Goal: Task Accomplishment & Management: Complete application form

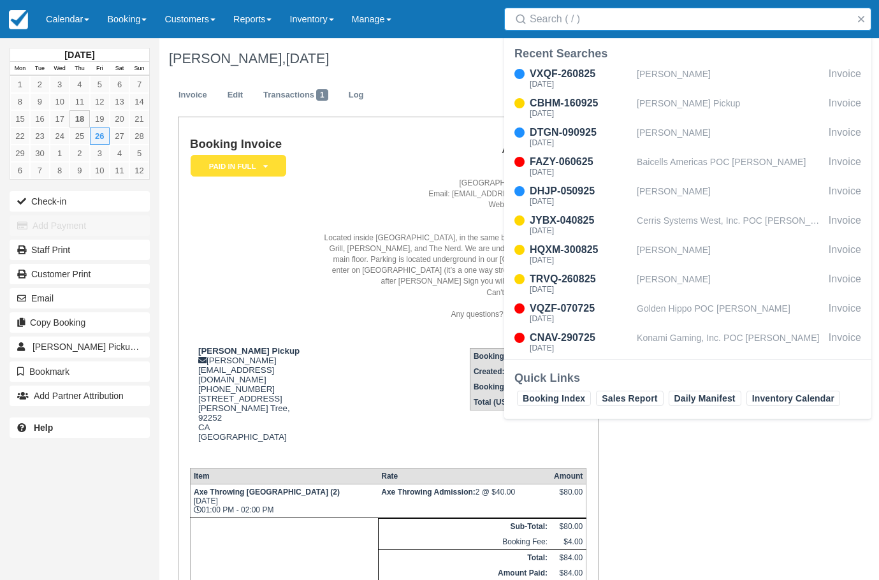
scroll to position [68, 0]
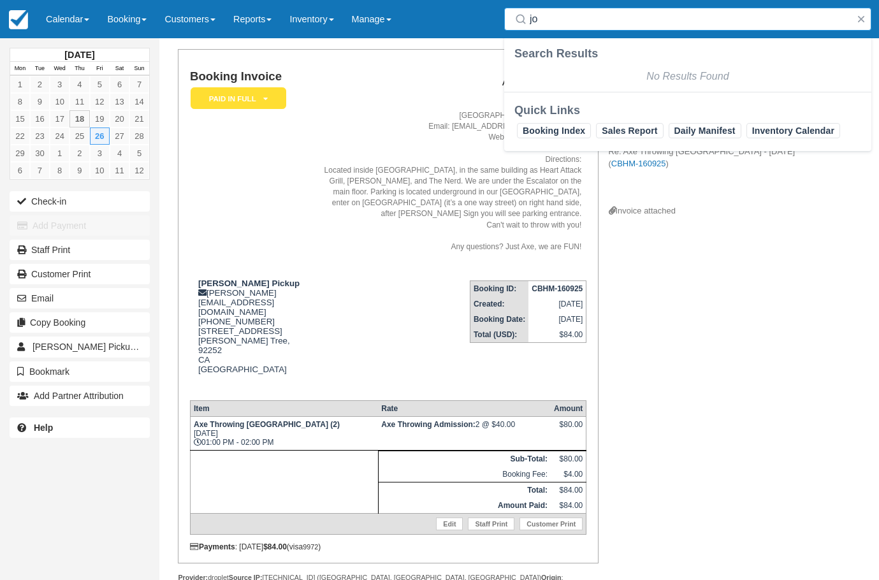
type input "j"
type input "p"
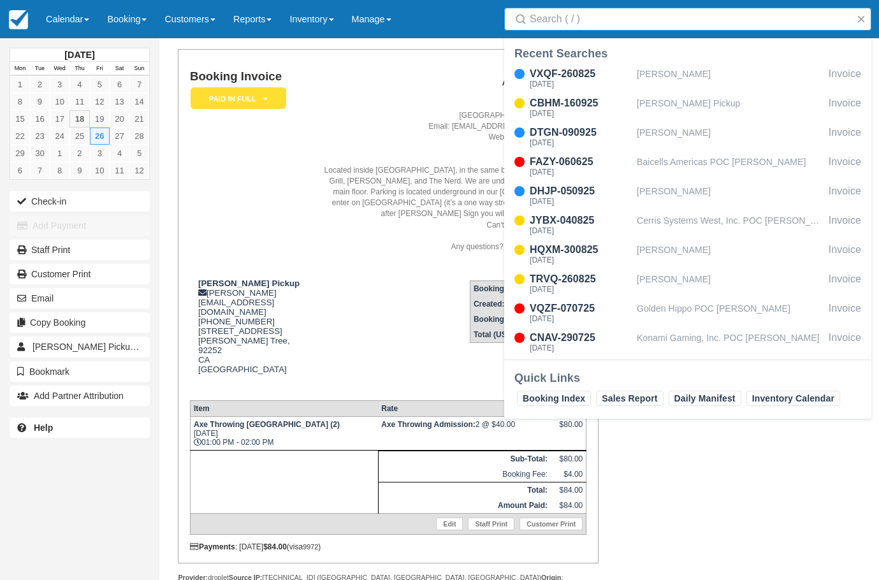
paste input "[PERSON_NAME]"
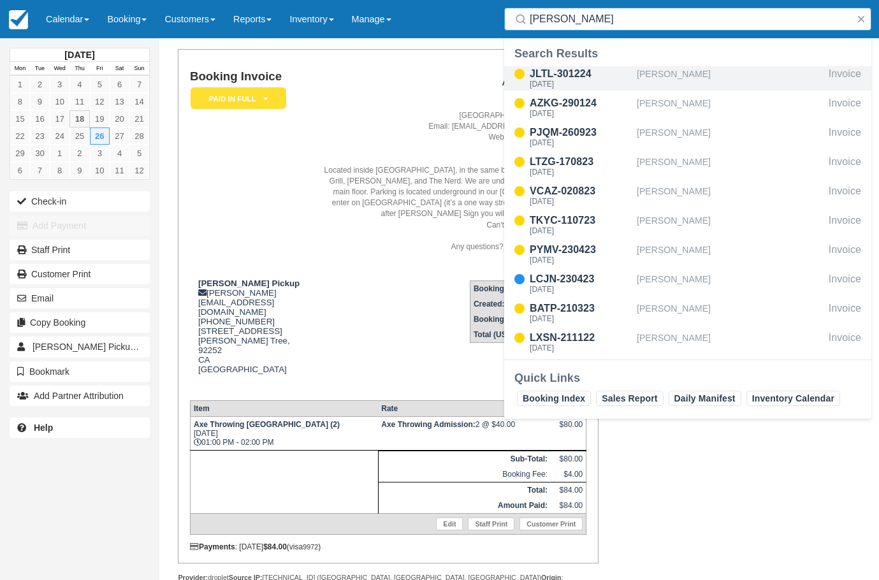
type input "[PERSON_NAME]"
click at [659, 83] on div "[PERSON_NAME]" at bounding box center [730, 78] width 187 height 24
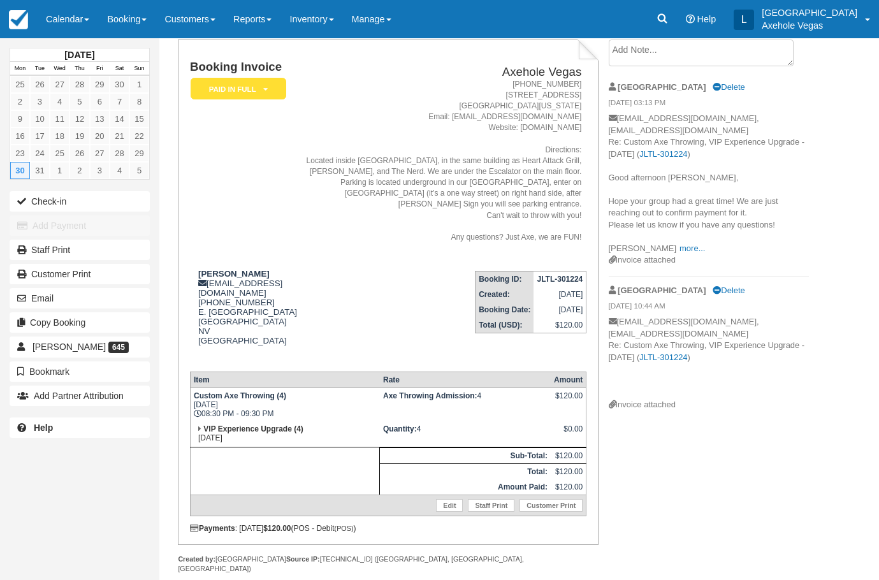
scroll to position [78, 0]
click at [677, 25] on link at bounding box center [662, 19] width 29 height 38
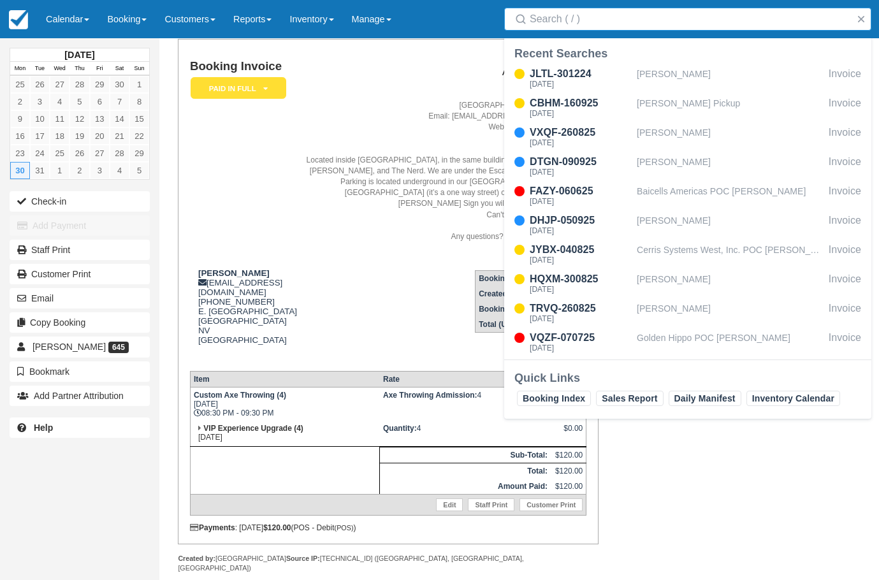
click at [454, 91] on address "1-888-876-9293 450 East Fremont Street, Suite 163 Las Vegas, Nevada 89101 Email…" at bounding box center [443, 160] width 275 height 164
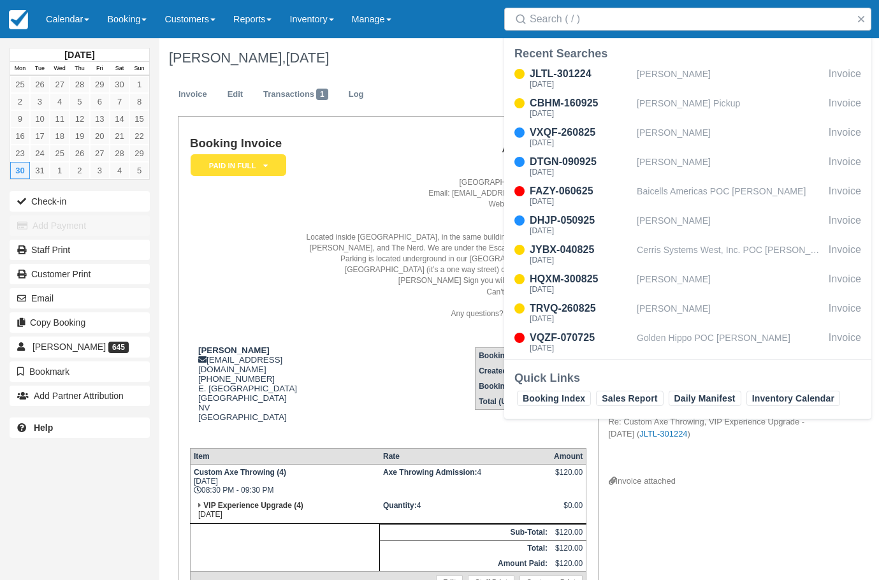
scroll to position [0, 0]
click at [576, 20] on input "Search" at bounding box center [690, 19] width 321 height 23
paste input "[PERSON_NAME]"
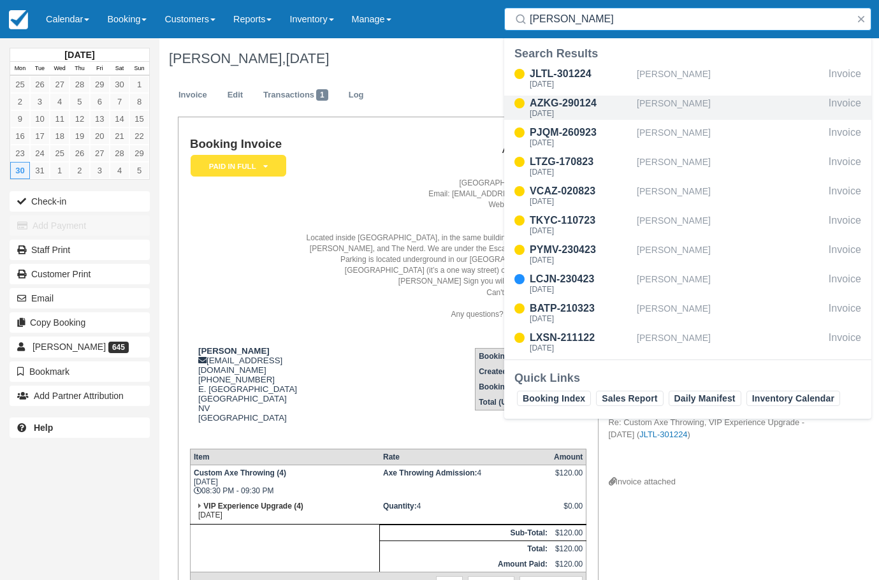
type input "[PERSON_NAME]"
click at [628, 99] on div "AZKG-290124" at bounding box center [581, 103] width 102 height 15
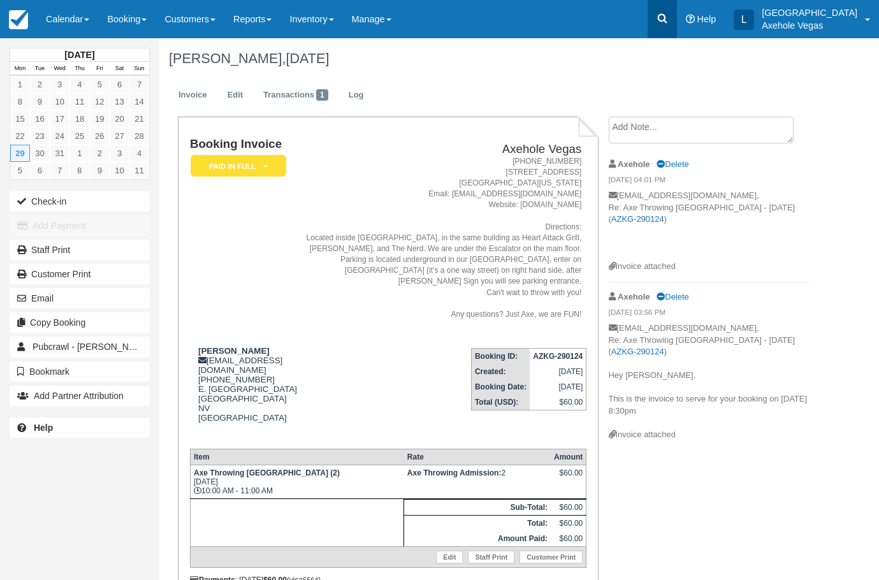
click at [669, 13] on icon at bounding box center [662, 18] width 13 height 13
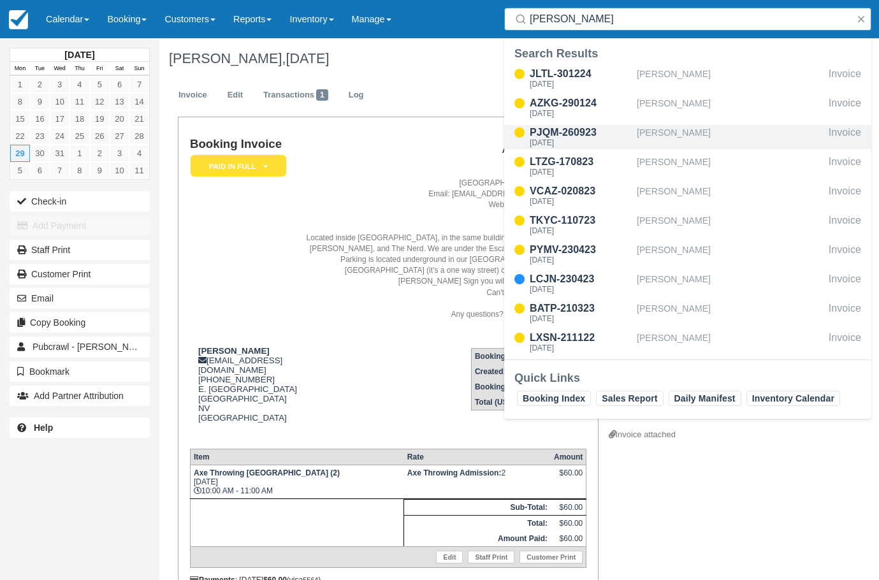
type input "[PERSON_NAME]"
click at [683, 140] on div "[PERSON_NAME]" at bounding box center [730, 137] width 187 height 24
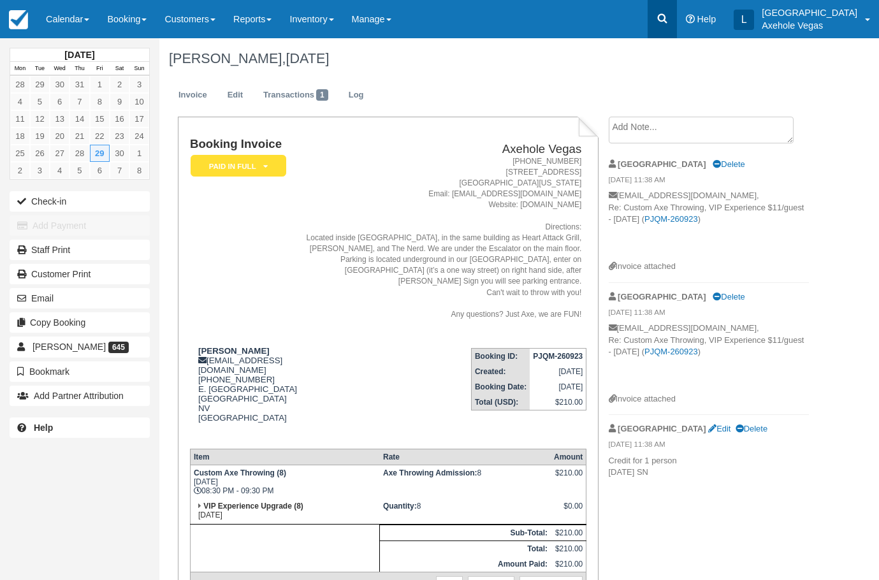
click at [669, 15] on icon at bounding box center [662, 18] width 13 height 13
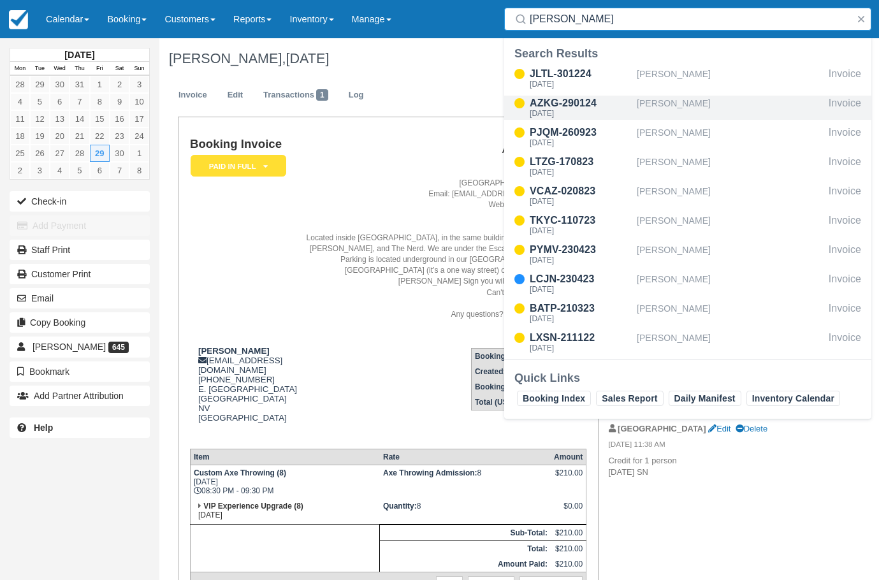
type input "[PERSON_NAME]"
click at [725, 113] on div "[PERSON_NAME]" at bounding box center [730, 108] width 187 height 24
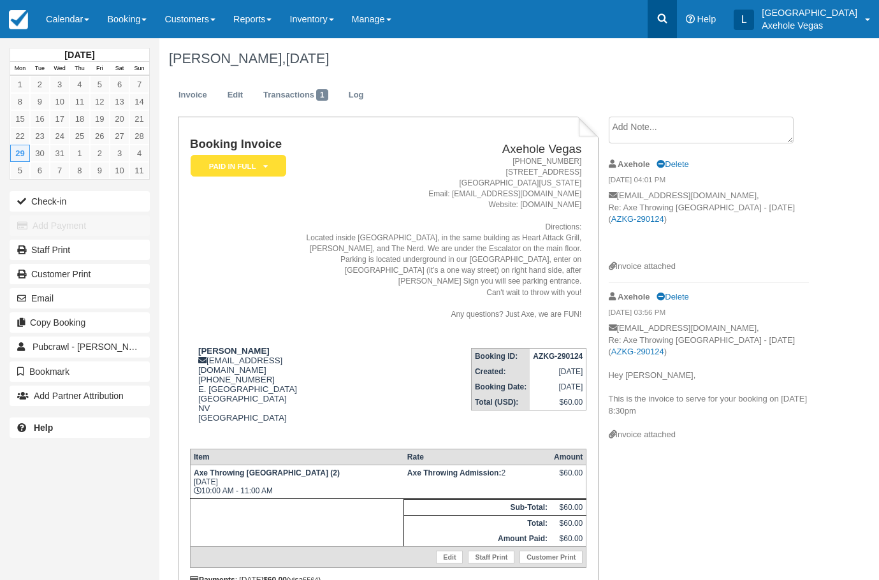
click at [677, 25] on link at bounding box center [662, 19] width 29 height 38
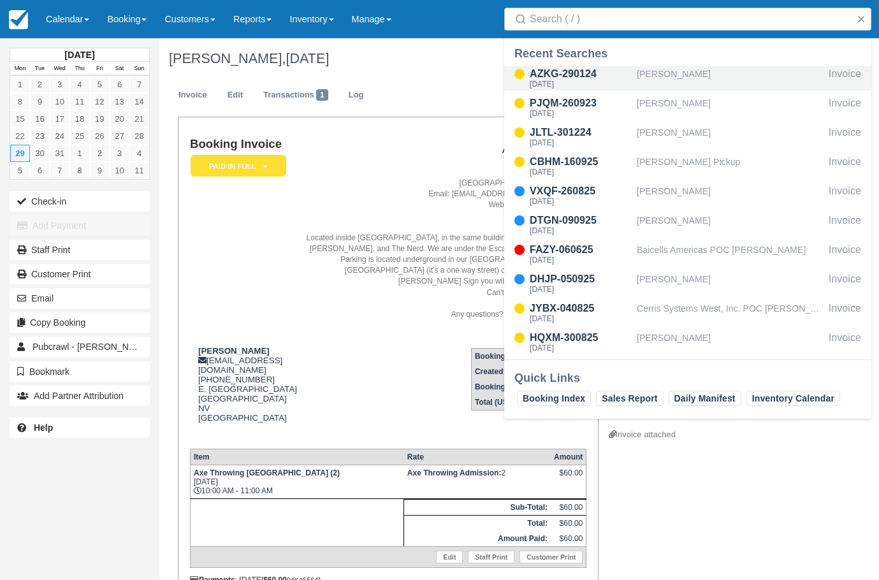
click at [656, 75] on div "[PERSON_NAME]" at bounding box center [730, 78] width 187 height 24
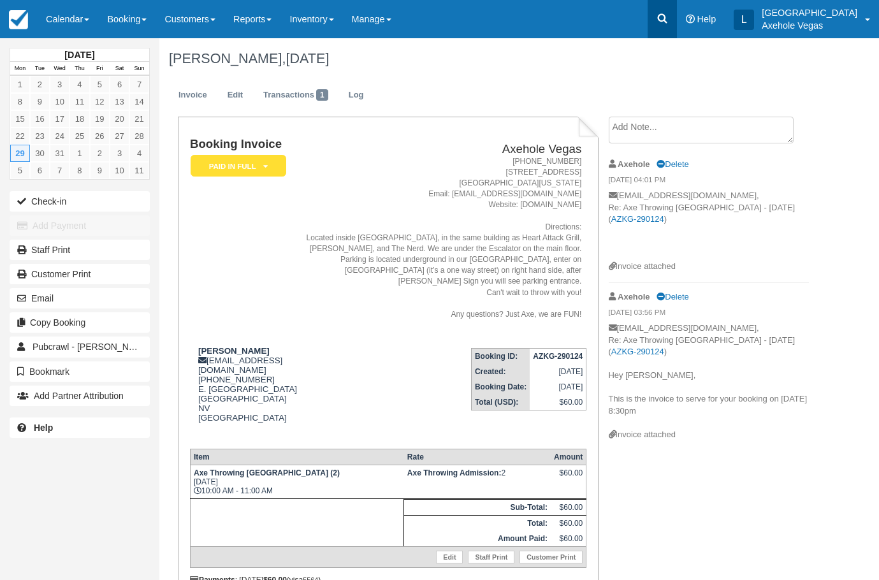
click at [669, 17] on icon at bounding box center [662, 18] width 13 height 13
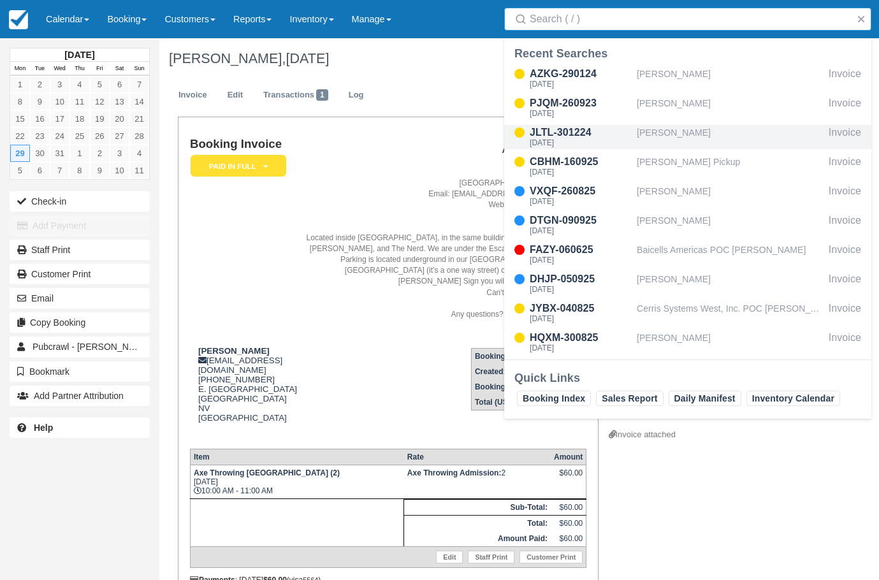
click at [648, 133] on div "[PERSON_NAME]" at bounding box center [730, 137] width 187 height 24
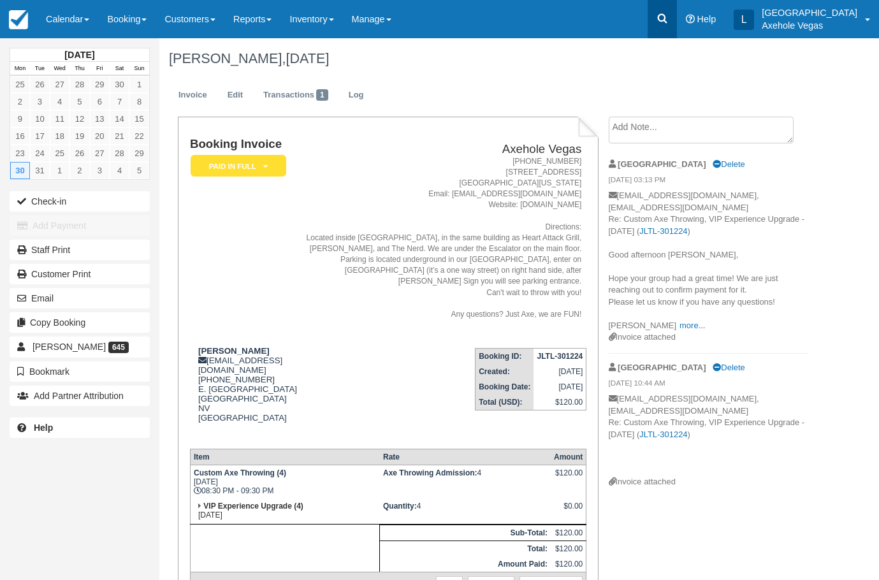
click at [677, 22] on link at bounding box center [662, 19] width 29 height 38
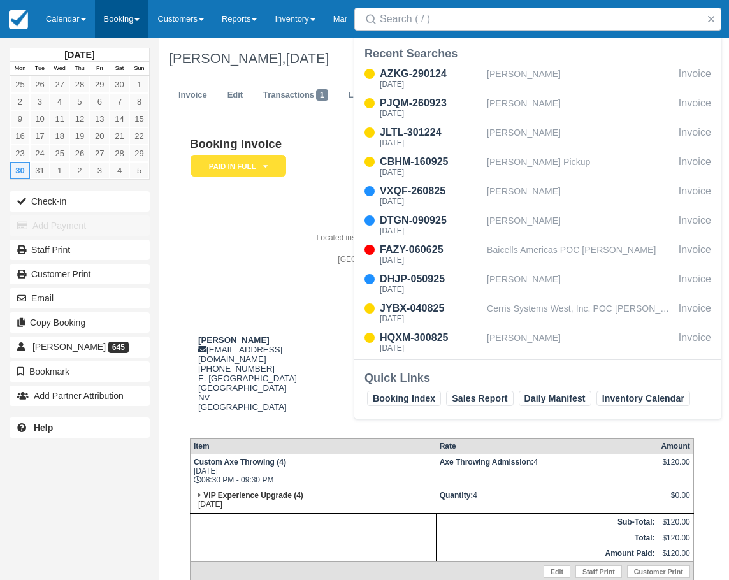
click at [135, 24] on link "Booking" at bounding box center [122, 19] width 54 height 38
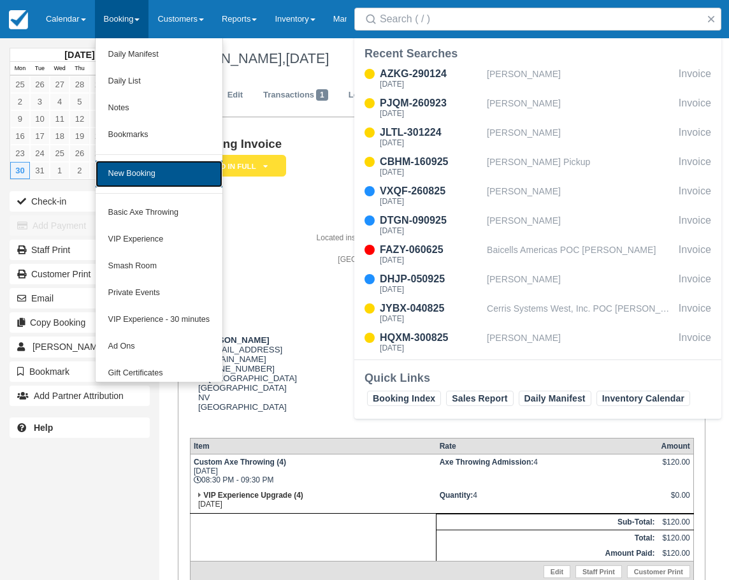
click at [171, 183] on link "New Booking" at bounding box center [159, 174] width 127 height 27
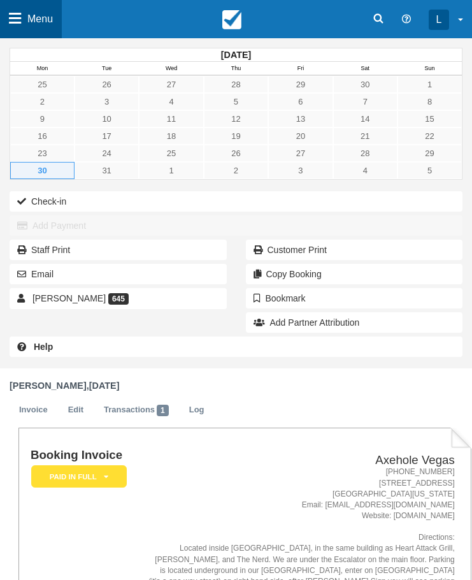
click at [24, 22] on link "Menu" at bounding box center [31, 19] width 62 height 38
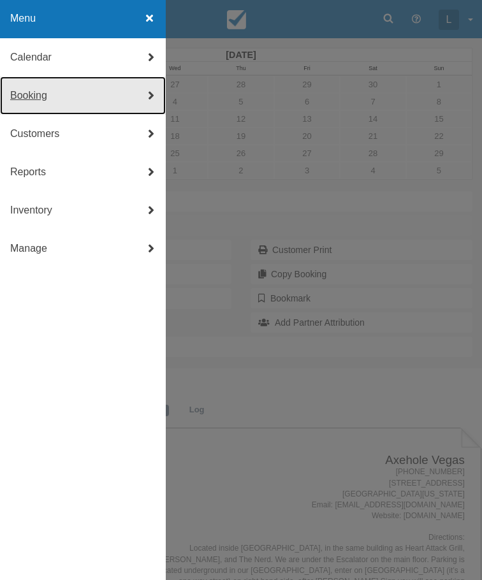
click at [80, 89] on link "Booking" at bounding box center [83, 95] width 166 height 38
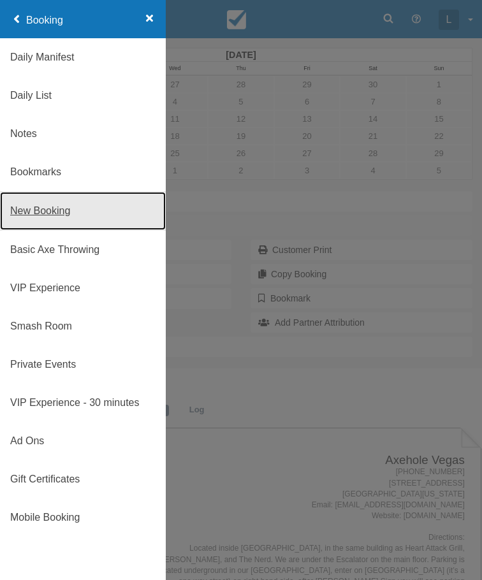
click at [74, 214] on link "New Booking" at bounding box center [83, 211] width 166 height 38
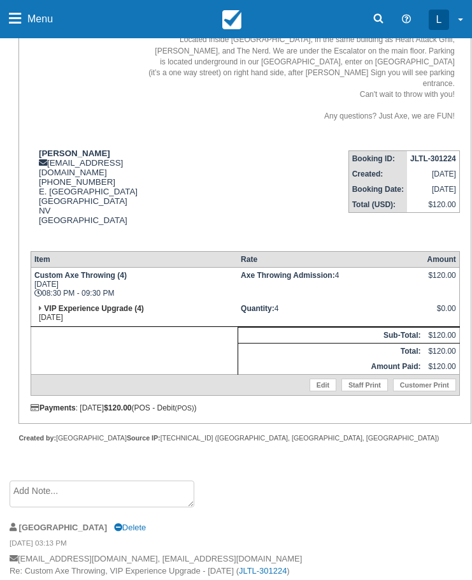
scroll to position [510, 0]
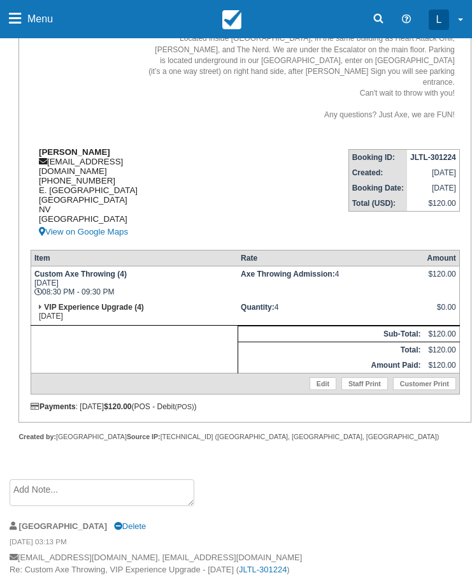
click at [52, 160] on div "[PERSON_NAME] [EMAIL_ADDRESS][DOMAIN_NAME] [PHONE_NUMBER] [STREET_ADDRESS] View…" at bounding box center [87, 193] width 113 height 92
copy div "[EMAIL_ADDRESS][DOMAIN_NAME]"
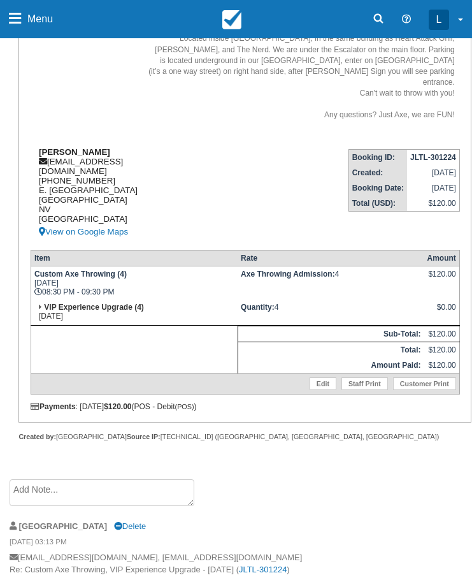
click at [71, 166] on div "[PERSON_NAME] [EMAIL_ADDRESS][DOMAIN_NAME] [PHONE_NUMBER] [STREET_ADDRESS] View…" at bounding box center [87, 193] width 113 height 92
click at [71, 167] on div "[PERSON_NAME] [EMAIL_ADDRESS][DOMAIN_NAME] [PHONE_NUMBER] [STREET_ADDRESS] View…" at bounding box center [87, 193] width 113 height 92
copy div "[PHONE_NUMBER]"
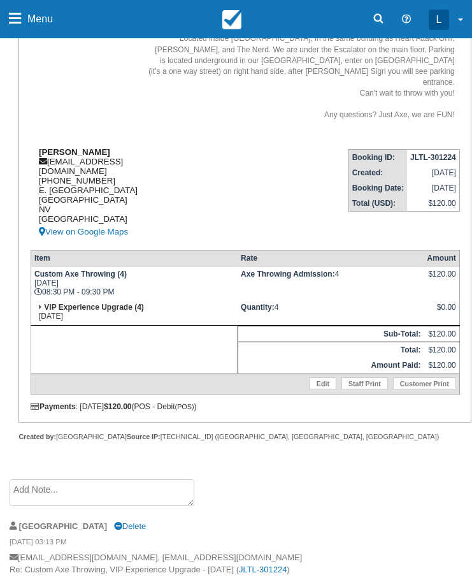
click at [76, 180] on div "[PERSON_NAME] [EMAIL_ADDRESS][DOMAIN_NAME] [PHONE_NUMBER] [STREET_ADDRESS] View…" at bounding box center [87, 193] width 113 height 92
copy div "E. [GEOGRAPHIC_DATA]"
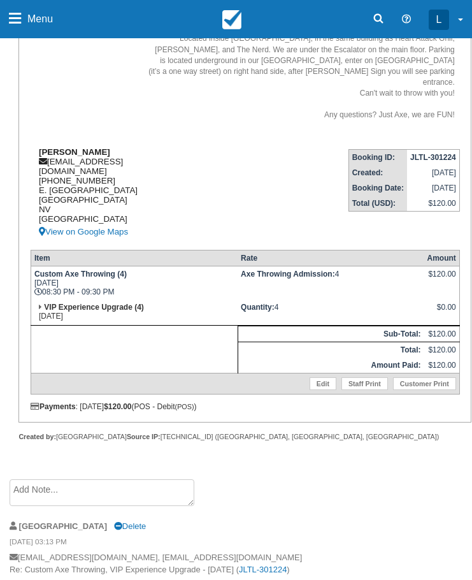
click at [51, 163] on div "[PERSON_NAME] [EMAIL_ADDRESS][DOMAIN_NAME] [PHONE_NUMBER] [STREET_ADDRESS] View…" at bounding box center [87, 193] width 113 height 92
click at [52, 159] on div "[PERSON_NAME] [EMAIL_ADDRESS][DOMAIN_NAME] [PHONE_NUMBER] [STREET_ADDRESS] View…" at bounding box center [87, 193] width 113 height 92
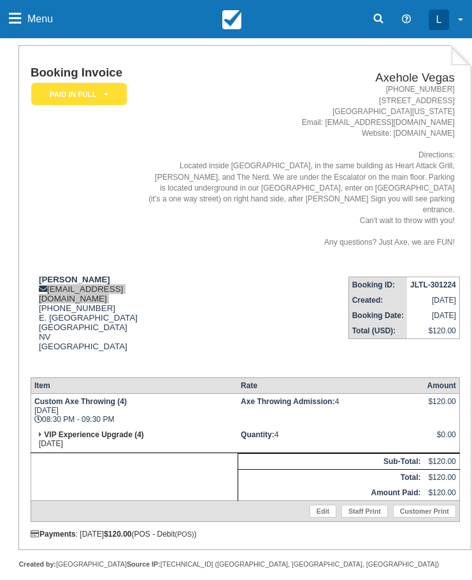
scroll to position [0, 0]
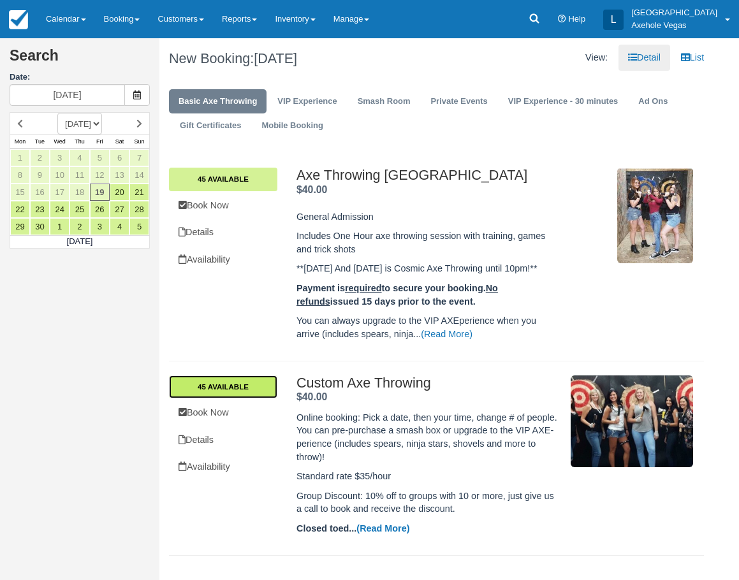
click at [234, 381] on link "45 Available" at bounding box center [223, 386] width 108 height 23
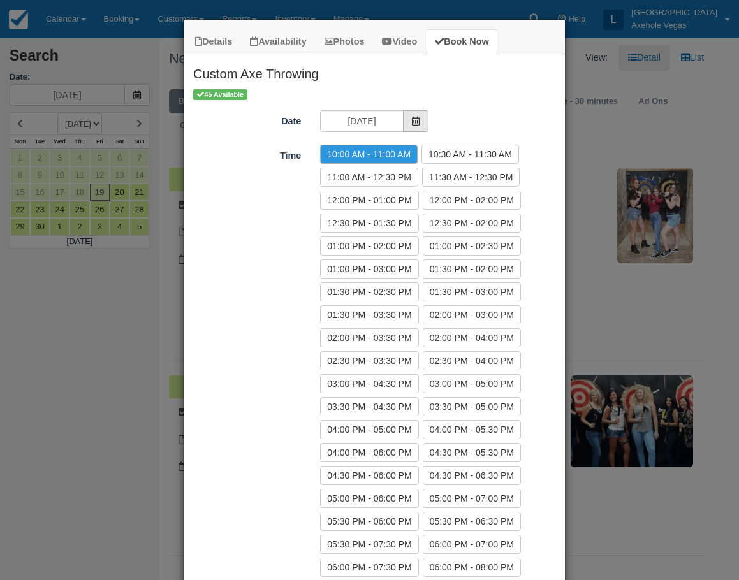
click at [416, 117] on span "Item Modal" at bounding box center [415, 121] width 25 height 22
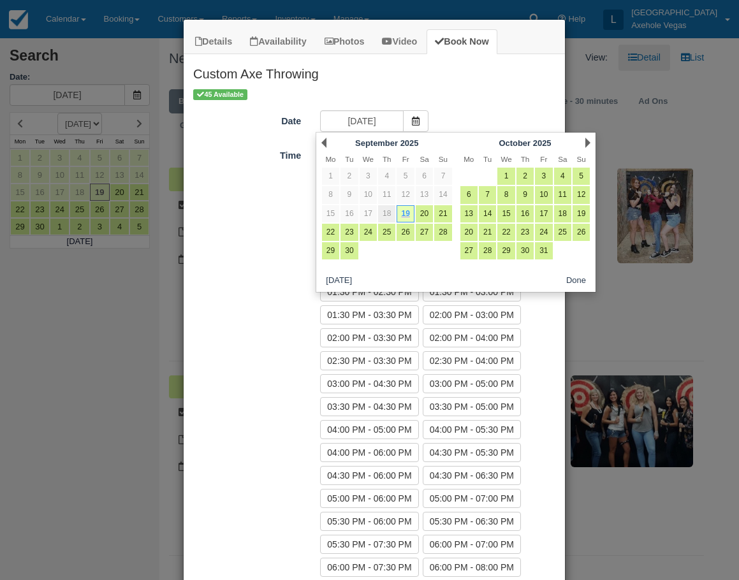
click at [392, 215] on link "18" at bounding box center [386, 213] width 17 height 17
type input "Thu 18 Sep 2025"
radio input "false"
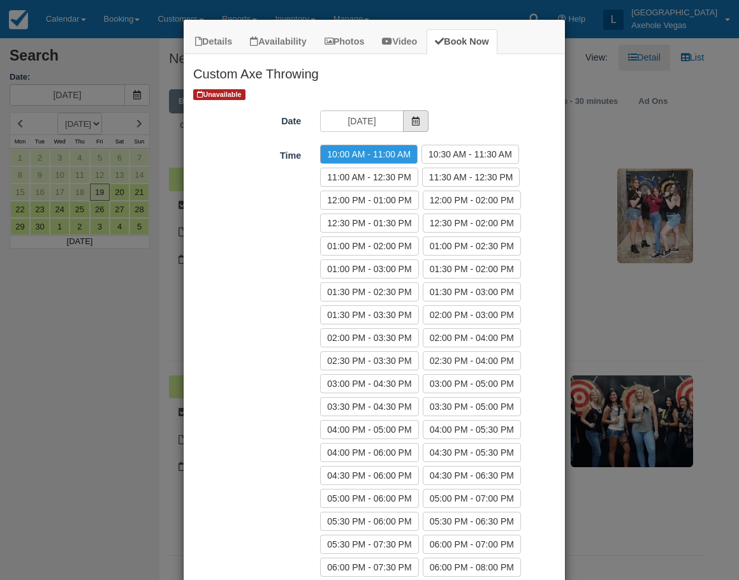
click at [416, 122] on span "Item Modal" at bounding box center [415, 121] width 25 height 22
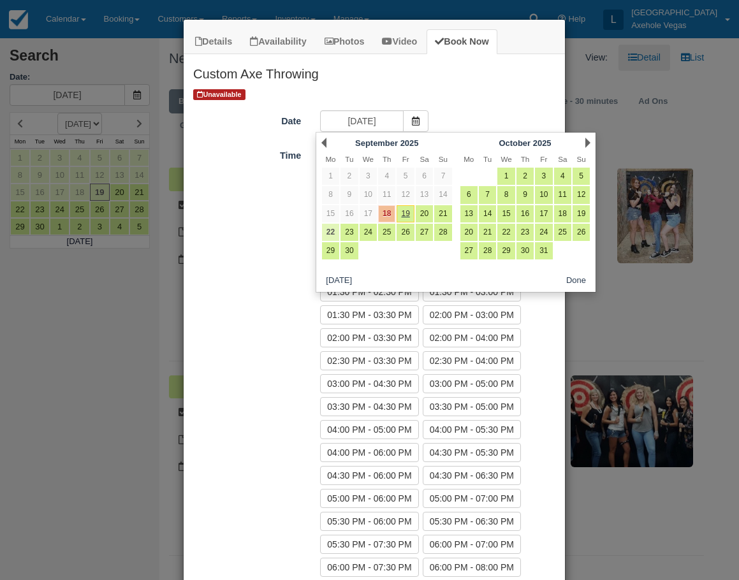
click at [327, 232] on link "22" at bounding box center [330, 232] width 17 height 17
type input "Mon 22 Sep 2025"
radio input "false"
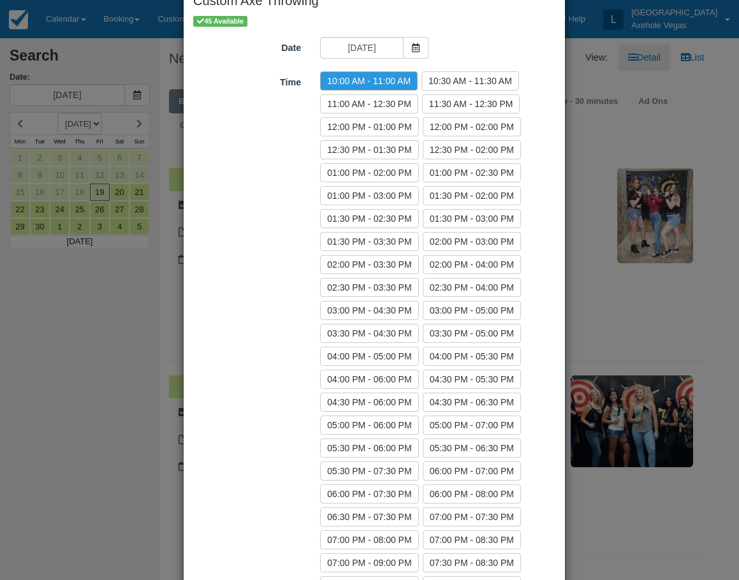
scroll to position [255, 0]
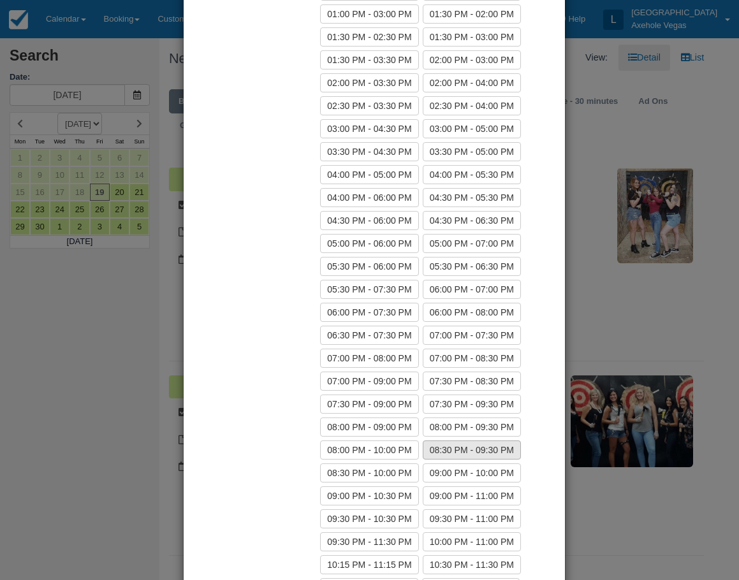
click at [451, 450] on label "08:30 PM - 09:30 PM" at bounding box center [472, 449] width 98 height 19
radio input "true"
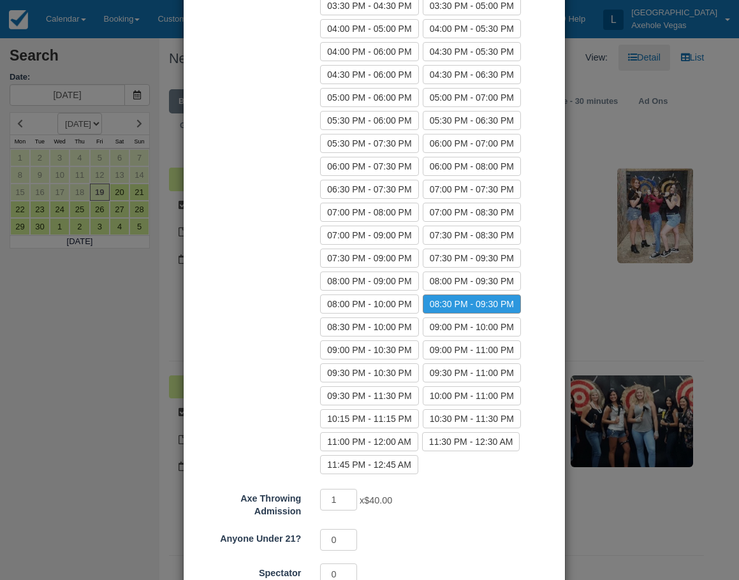
scroll to position [507, 0]
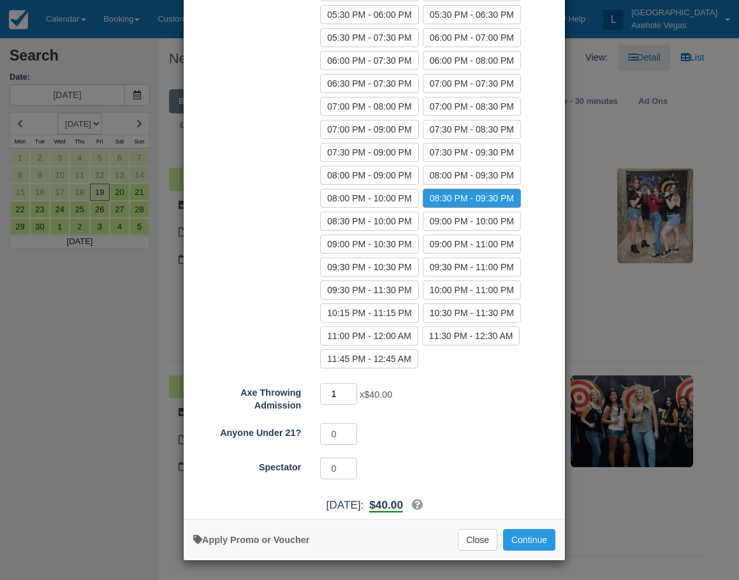
click at [331, 395] on input "1" at bounding box center [338, 394] width 37 height 22
type input "2"
click at [530, 541] on button "Continue" at bounding box center [529, 540] width 52 height 22
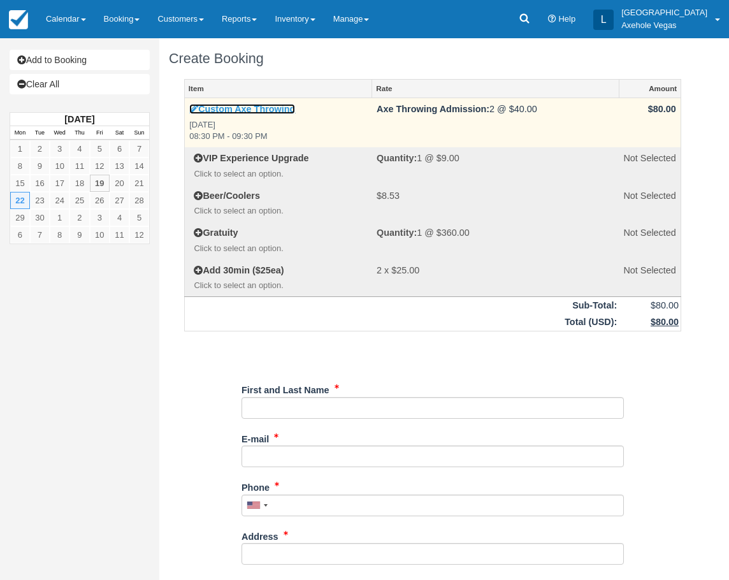
click at [263, 111] on link "Custom Axe Throwing" at bounding box center [242, 109] width 106 height 10
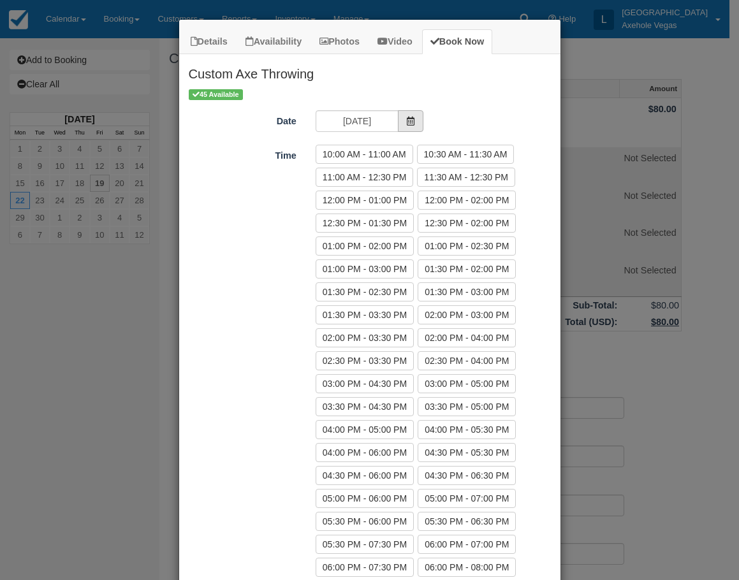
click at [407, 119] on icon "Item Modal" at bounding box center [410, 121] width 9 height 9
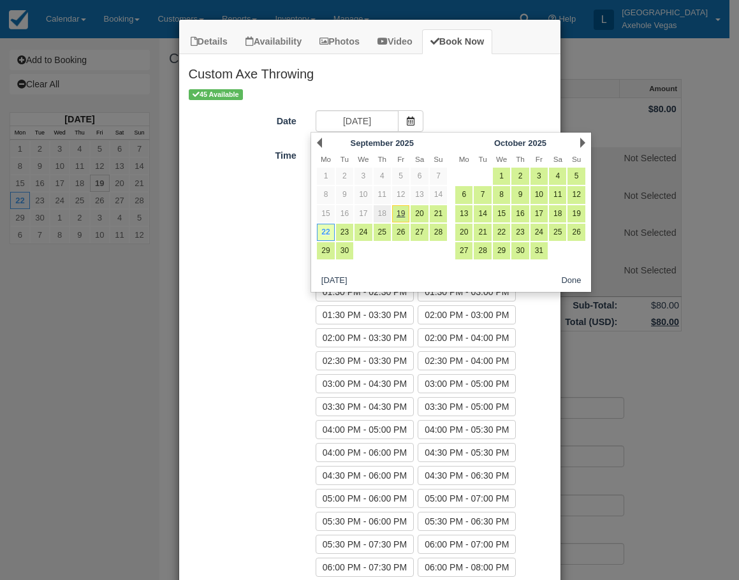
click at [385, 214] on link "18" at bounding box center [382, 213] width 17 height 17
type input "Thu 18 Sep 2025"
radio input "false"
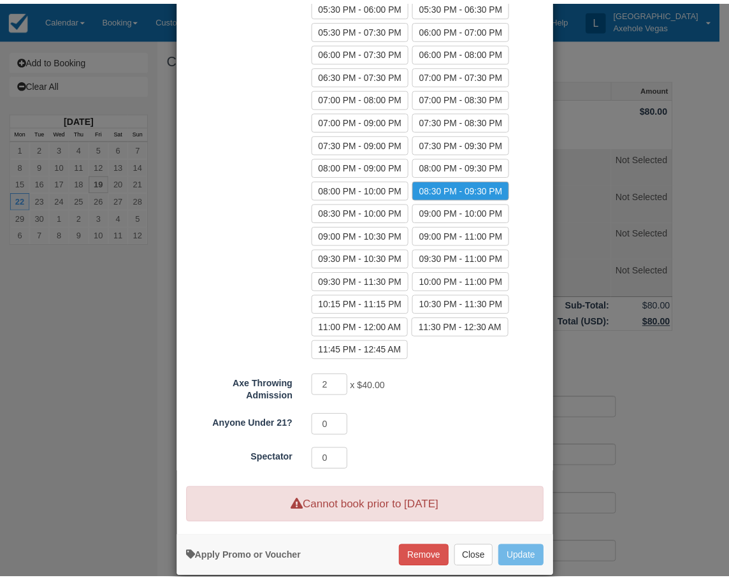
scroll to position [534, 0]
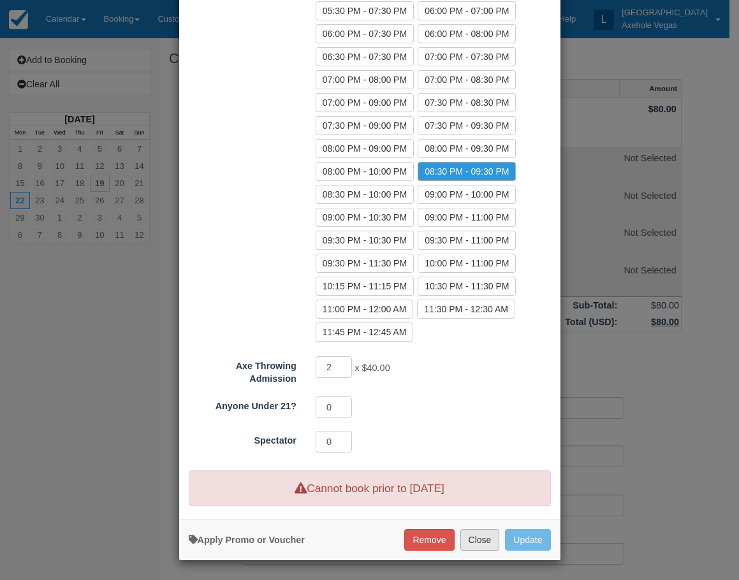
click at [479, 541] on button "Close" at bounding box center [480, 540] width 40 height 22
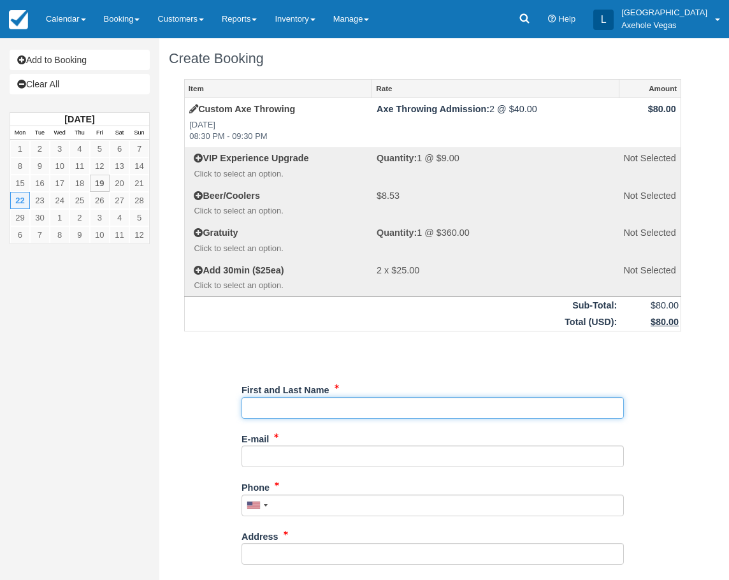
click at [381, 405] on input "First and Last Name" at bounding box center [433, 408] width 382 height 22
paste input "[PERSON_NAME]"
type input "[PERSON_NAME]"
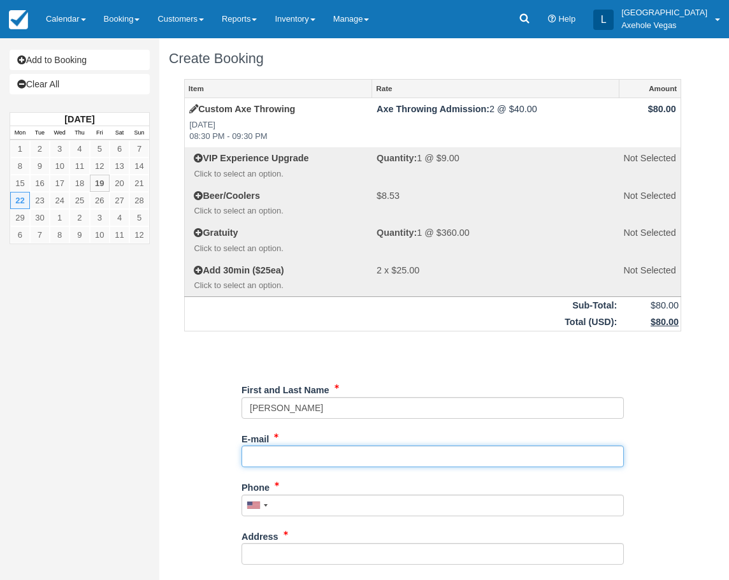
click at [277, 453] on input "E-mail" at bounding box center [433, 457] width 382 height 22
click at [414, 454] on input "E-mail" at bounding box center [433, 457] width 382 height 22
paste input "info@propartycrawls.com"
type input "info@propartycrawls.com"
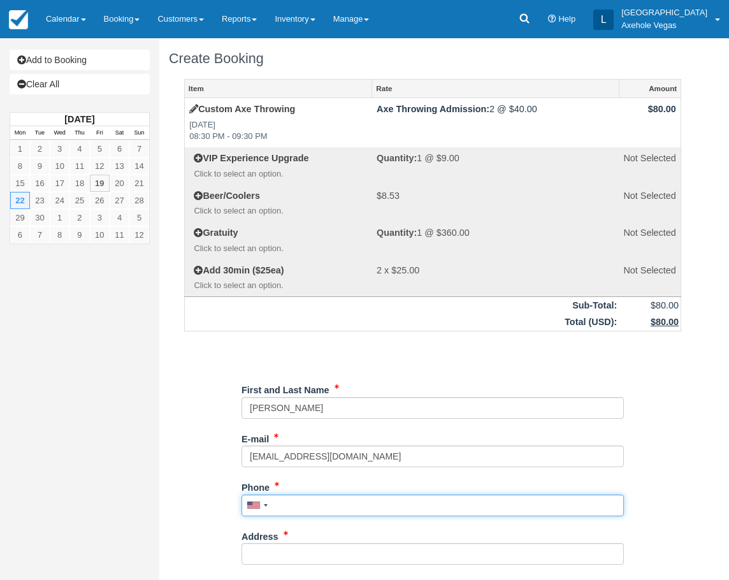
click at [290, 507] on input "Phone" at bounding box center [433, 506] width 382 height 22
click at [363, 505] on input "Phone" at bounding box center [433, 506] width 382 height 22
paste input "[PHONE_NUMBER]"
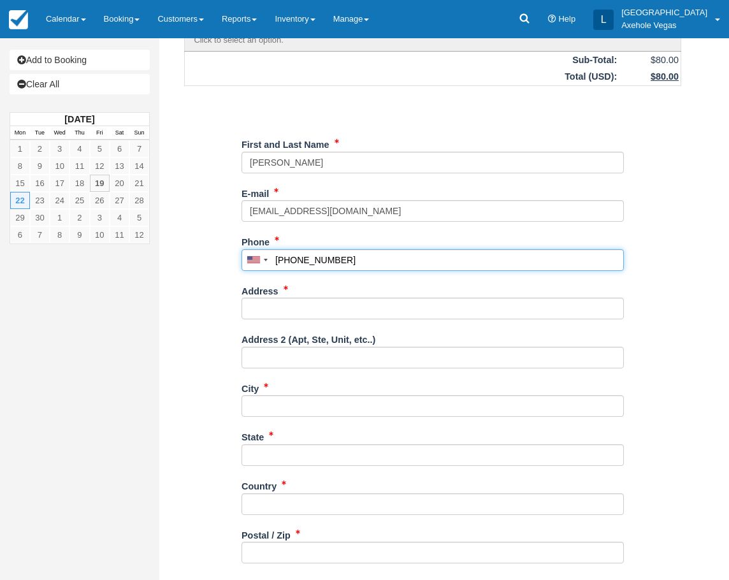
scroll to position [255, 0]
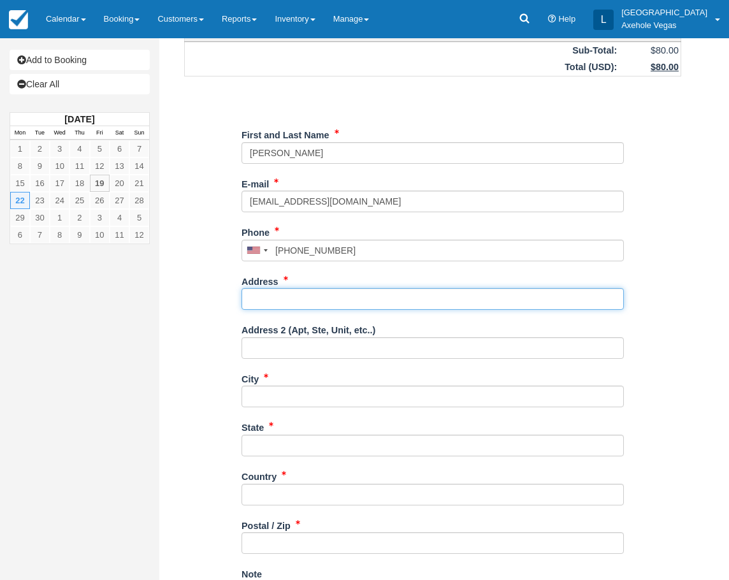
type input "(702) 625-5776"
click at [298, 293] on input "Address" at bounding box center [433, 299] width 382 height 22
click at [365, 305] on input "Address" at bounding box center [433, 299] width 382 height 22
paste input "E. [GEOGRAPHIC_DATA]"
type input "E. [GEOGRAPHIC_DATA]"
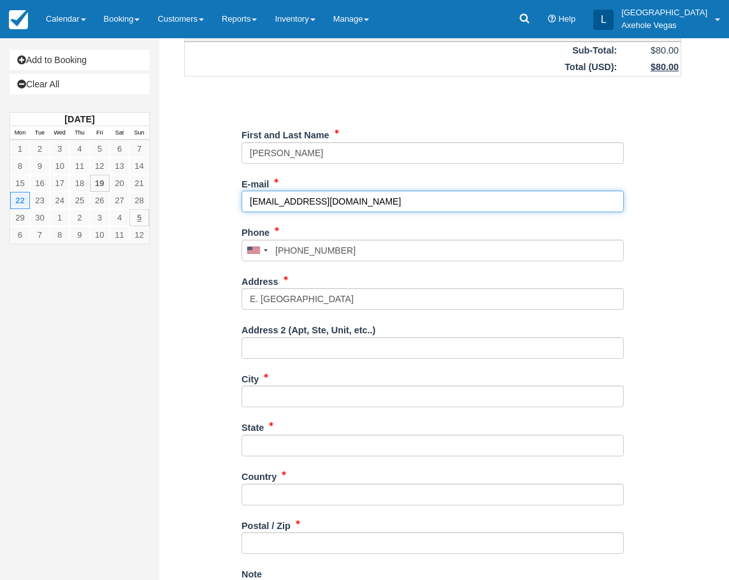
drag, startPoint x: 378, startPoint y: 203, endPoint x: 131, endPoint y: 211, distance: 247.5
click at [131, 210] on div "Add to Booking Clear All September 2025 Mon Tue Wed Thu Fri Sat Sun 1 2 3 4 5 6…" at bounding box center [364, 54] width 729 height 542
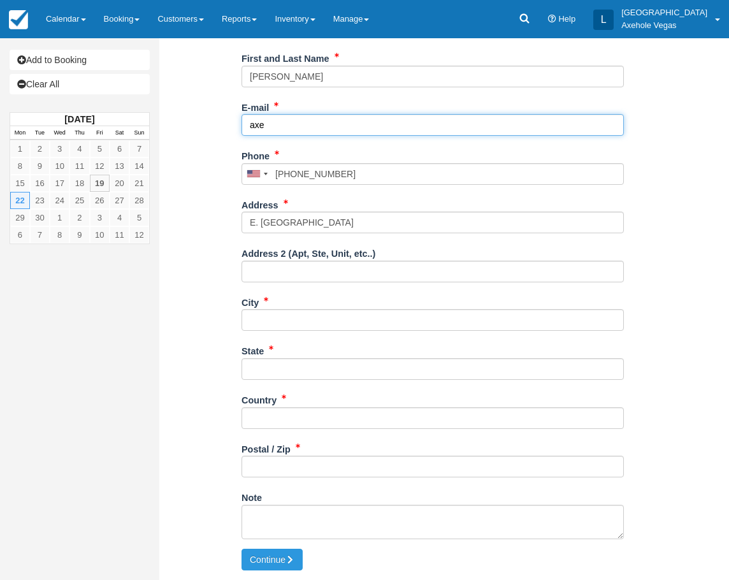
click at [291, 126] on input "axe" at bounding box center [433, 125] width 382 height 22
click at [366, 124] on input "axe" at bounding box center [433, 125] width 382 height 22
type input "[EMAIL_ADDRESS][DOMAIN_NAME]"
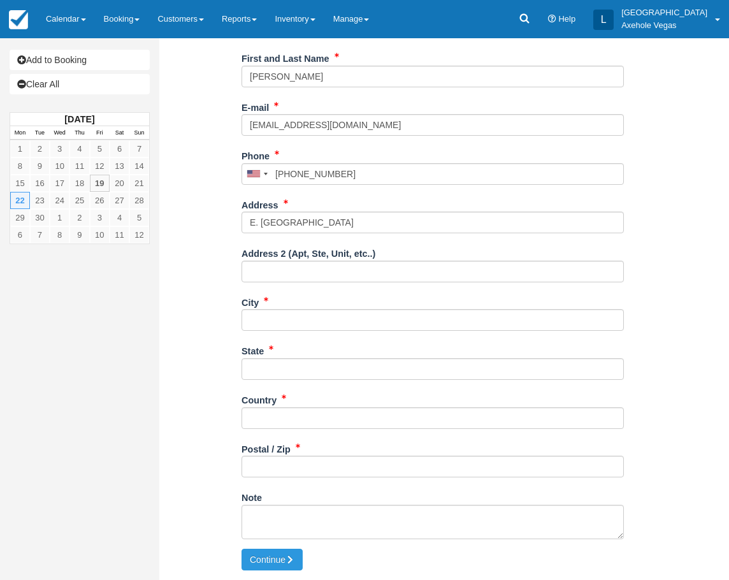
click at [221, 128] on div "Item Rate Amount Custom Axe Throwing Mon Sep 22, 2025 08:30 PM - 09:30 PM Axe T…" at bounding box center [433, 148] width 528 height 801
click at [346, 323] on input "City" at bounding box center [433, 320] width 382 height 22
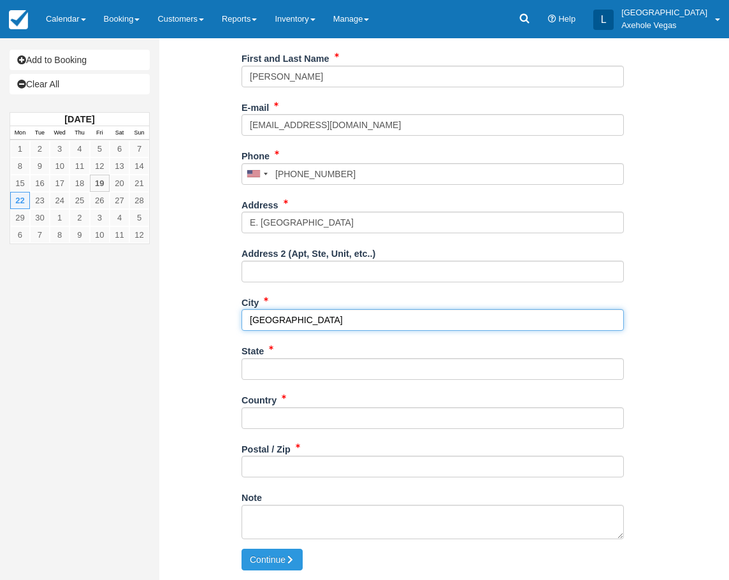
type input "Las Vegas"
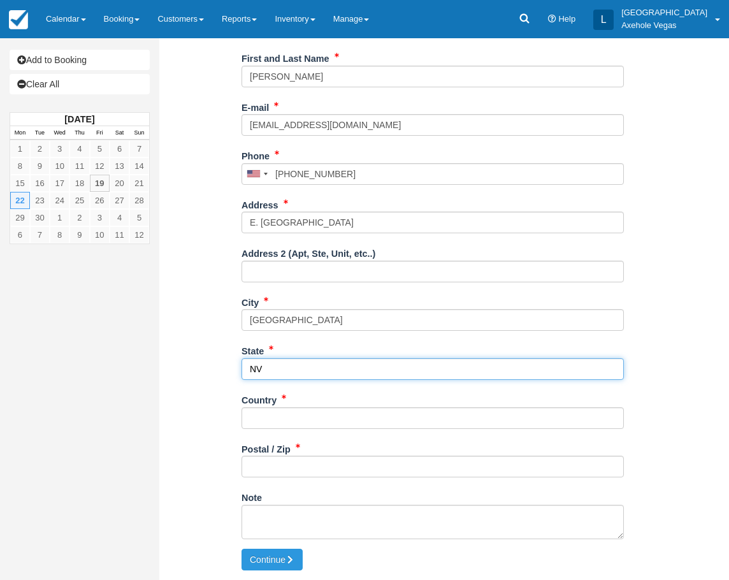
type input "NV"
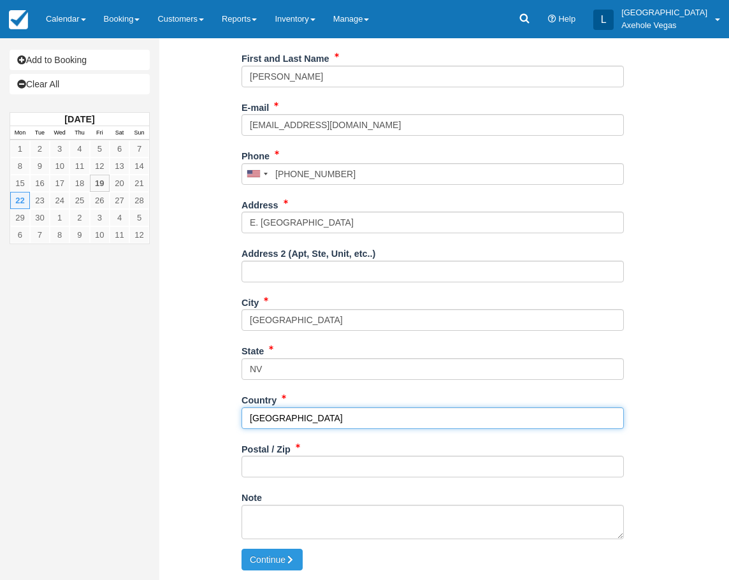
type input "[GEOGRAPHIC_DATA]"
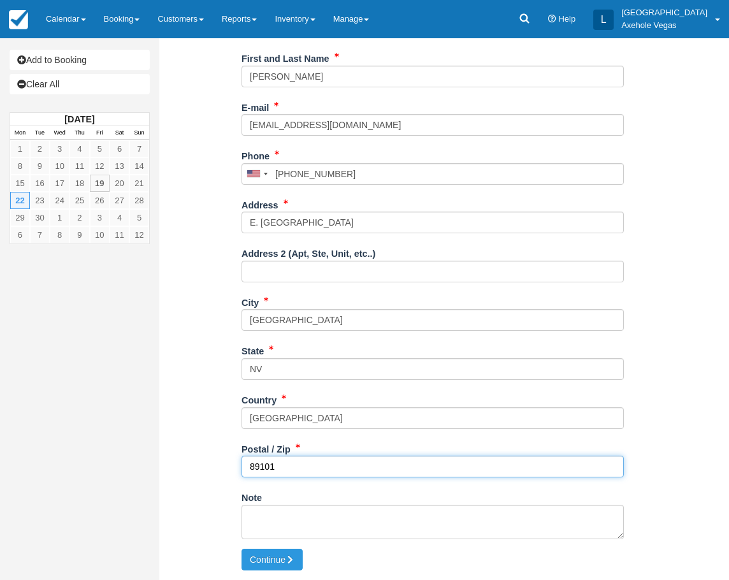
type input "89101"
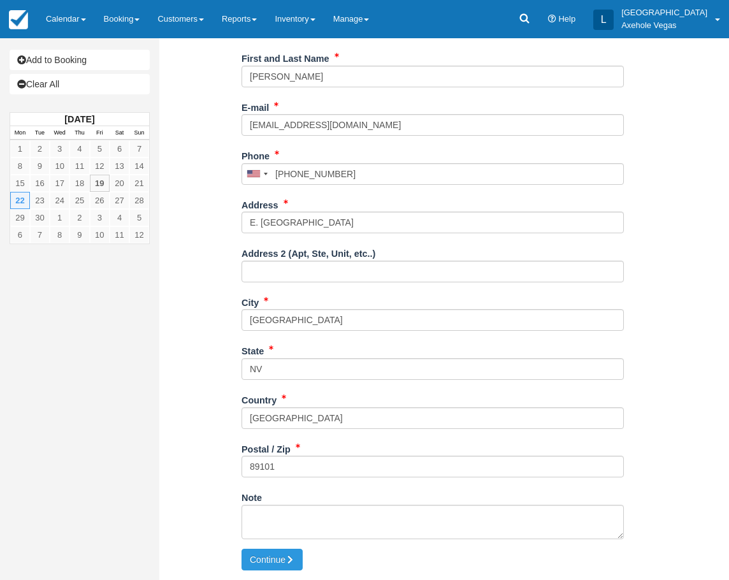
click at [655, 207] on div "Item Rate Amount Custom Axe Throwing Mon Sep 22, 2025 08:30 PM - 09:30 PM Axe T…" at bounding box center [433, 148] width 528 height 801
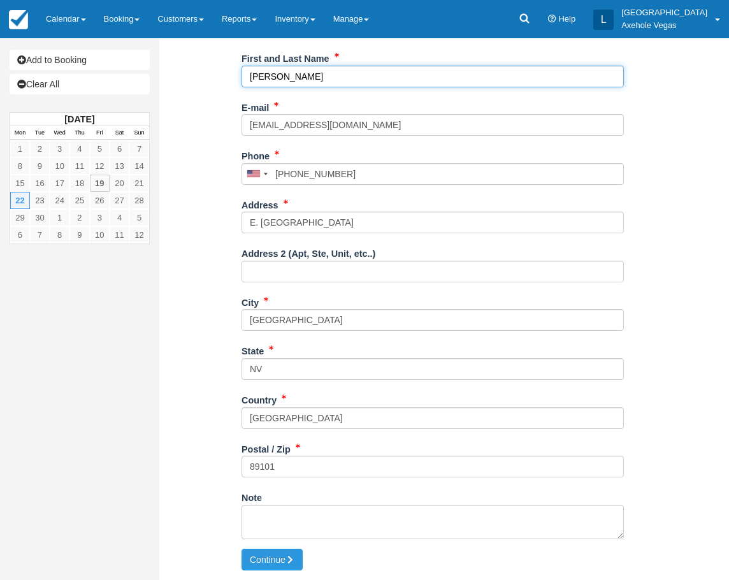
click at [324, 76] on input "First and Last Name" at bounding box center [433, 77] width 382 height 22
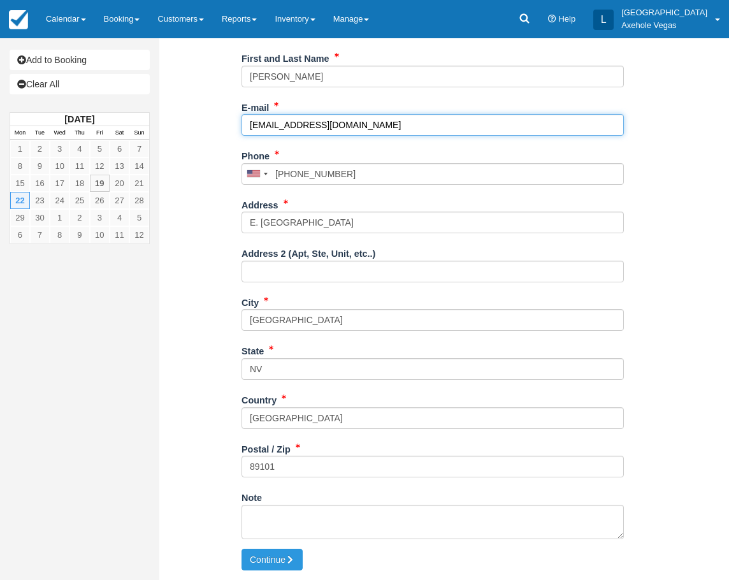
click at [338, 122] on input "[EMAIL_ADDRESS][DOMAIN_NAME]" at bounding box center [433, 125] width 382 height 22
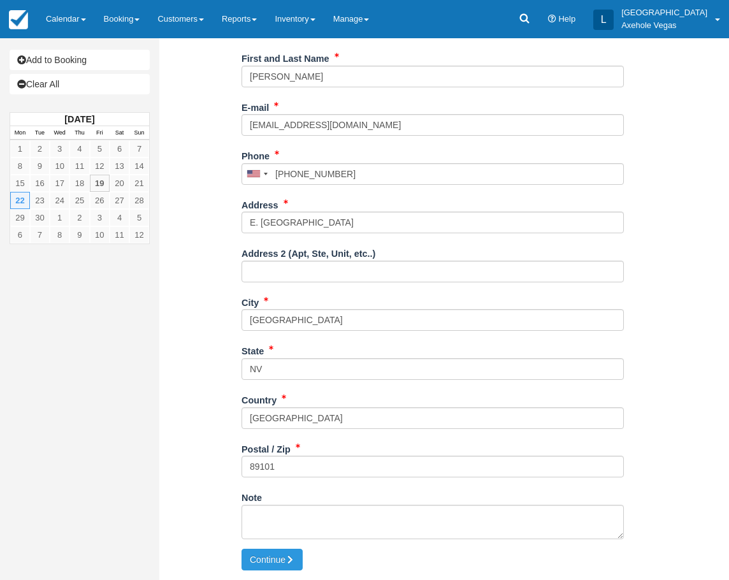
click at [697, 176] on div "Create Booking Item Rate Amount Custom Axe Throwing Mon Sep 22, 2025 08:30 PM -…" at bounding box center [432, 143] width 547 height 873
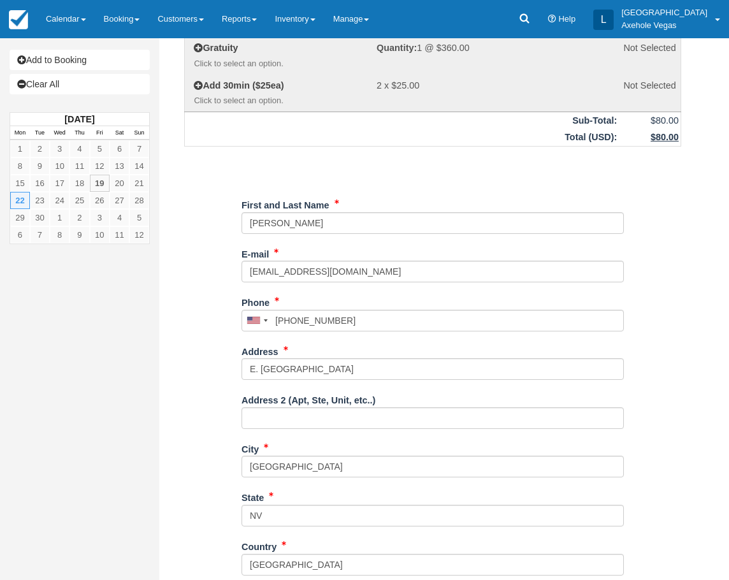
scroll to position [0, 0]
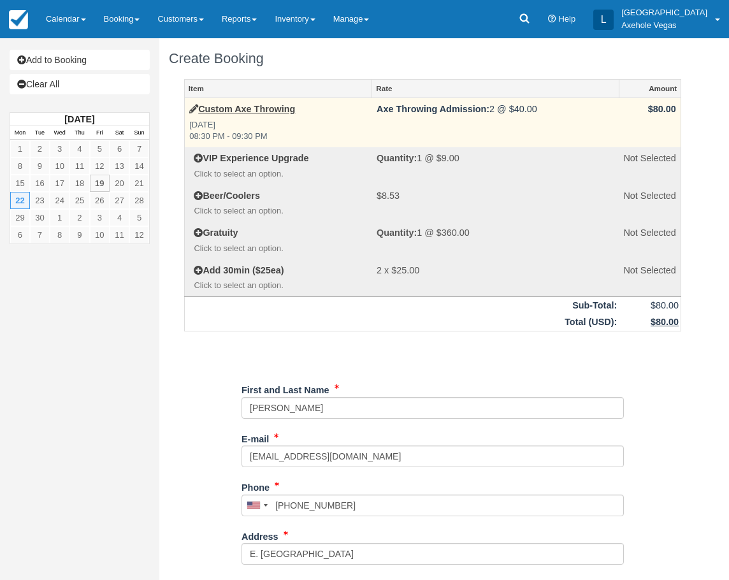
click at [529, 110] on td "Axe Throwing Admission: 2 @ $40.00" at bounding box center [495, 122] width 247 height 49
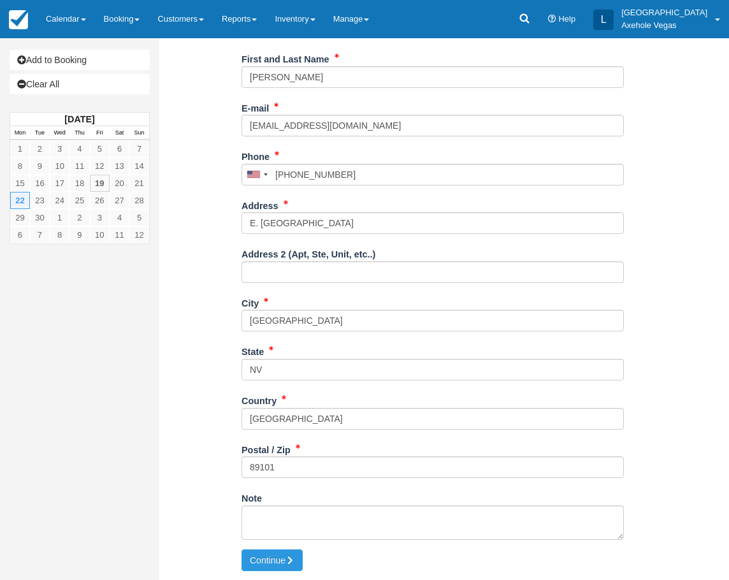
scroll to position [331, 0]
click at [661, 278] on div "Item Rate Amount Custom Axe Throwing Mon Sep 22, 2025 08:30 PM - 09:30 PM Axe T…" at bounding box center [433, 148] width 528 height 801
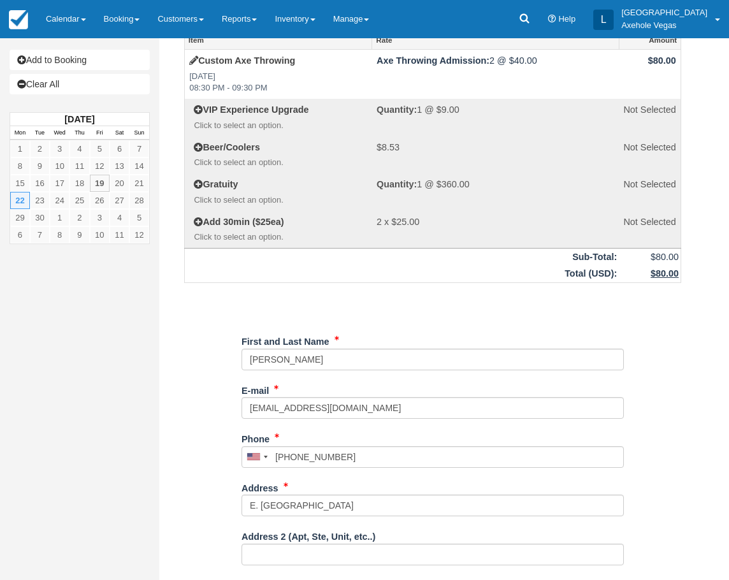
scroll to position [0, 0]
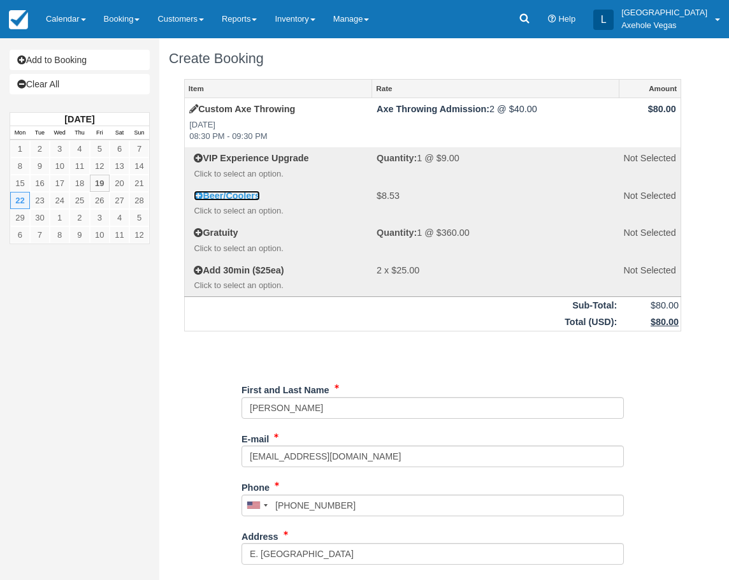
click at [195, 194] on icon at bounding box center [198, 195] width 9 height 9
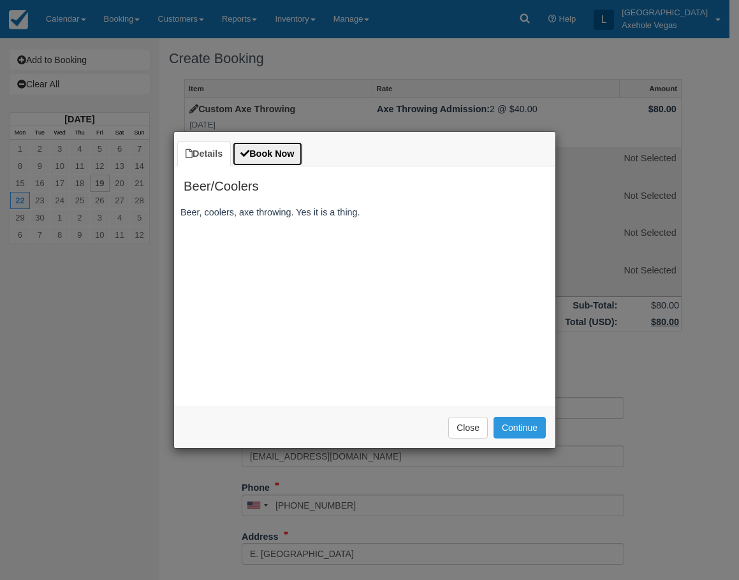
click at [265, 152] on link "Book Now" at bounding box center [267, 154] width 70 height 25
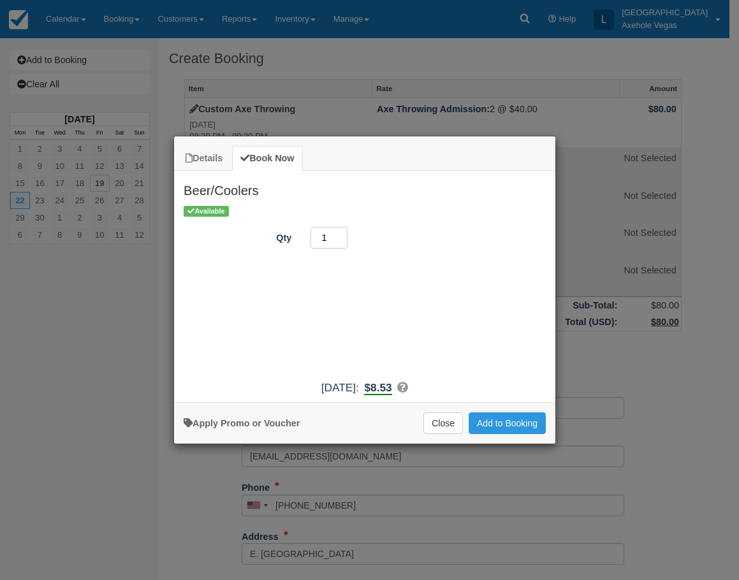
click at [326, 240] on input "1" at bounding box center [328, 238] width 37 height 22
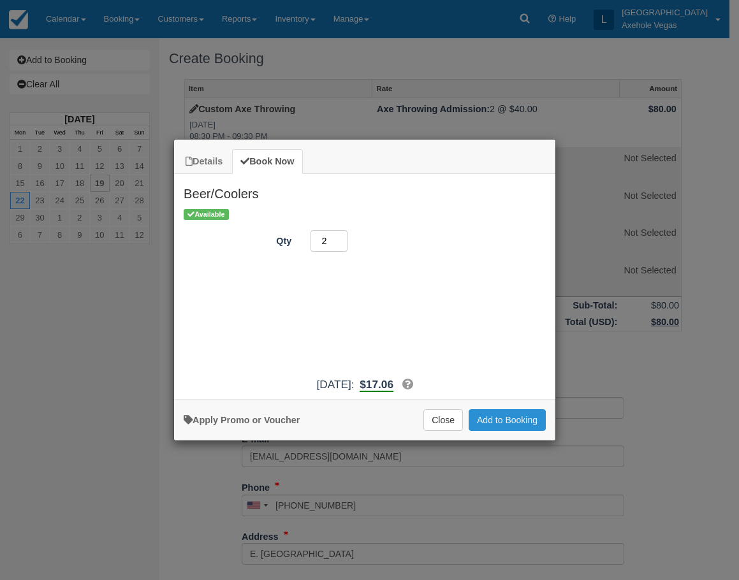
type input "2"
click at [520, 417] on button "Add to Booking" at bounding box center [506, 420] width 77 height 22
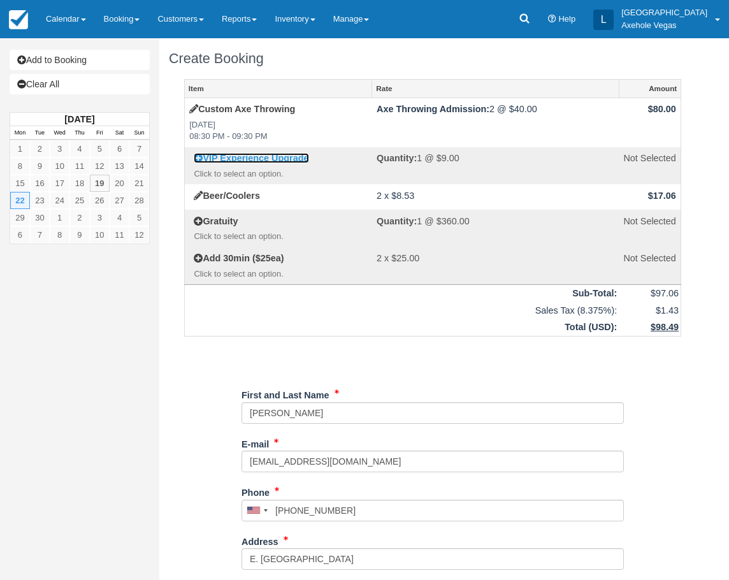
click at [194, 159] on icon at bounding box center [198, 158] width 9 height 9
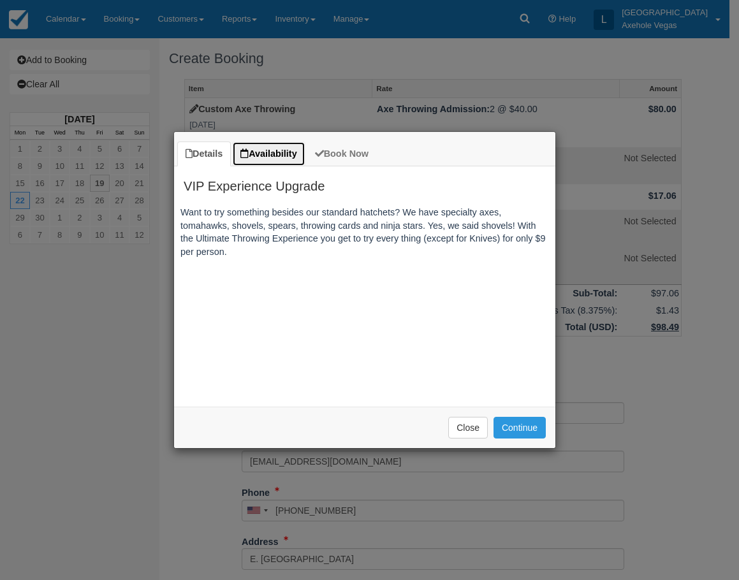
click at [280, 159] on link "Availability" at bounding box center [268, 154] width 73 height 25
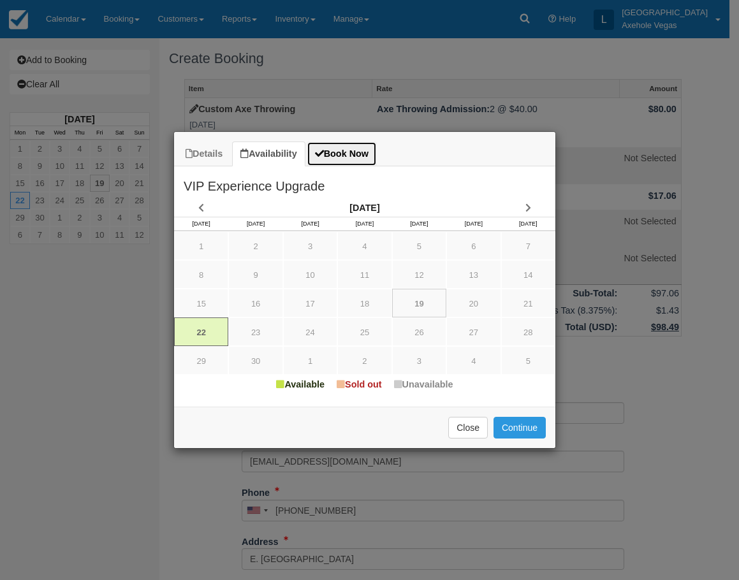
click at [365, 151] on link "Book Now" at bounding box center [342, 154] width 70 height 25
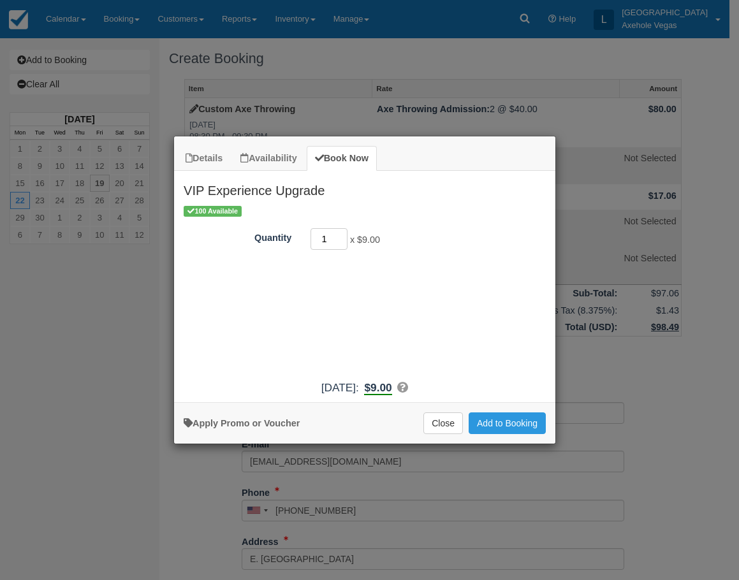
click at [333, 239] on input "1" at bounding box center [328, 239] width 37 height 22
type input "2"
click at [262, 423] on link "Apply Promo or Voucher" at bounding box center [242, 423] width 116 height 10
click at [425, 274] on div "Applied to final balance. Code applied Apply Invalid!" at bounding box center [360, 272] width 372 height 22
click at [445, 273] on button "Apply" at bounding box center [446, 272] width 32 height 17
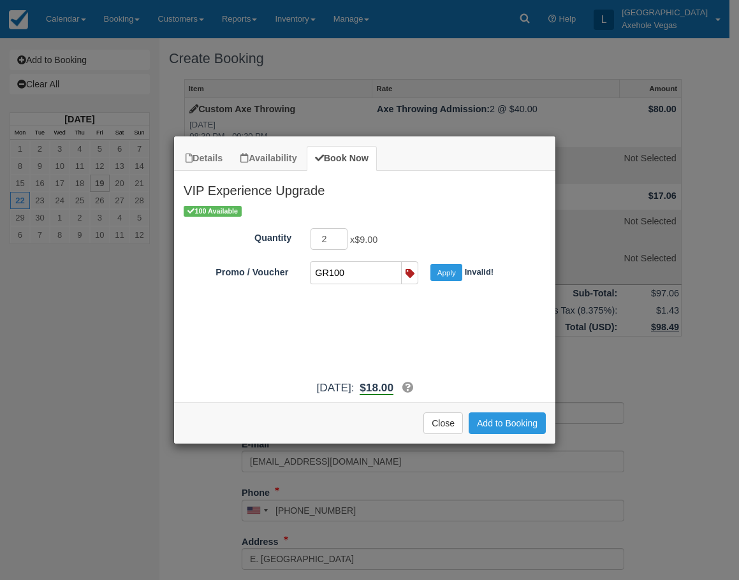
click at [375, 277] on input "GR100" at bounding box center [354, 273] width 89 height 22
type input "G"
click at [488, 421] on button "Add to Booking" at bounding box center [506, 423] width 77 height 22
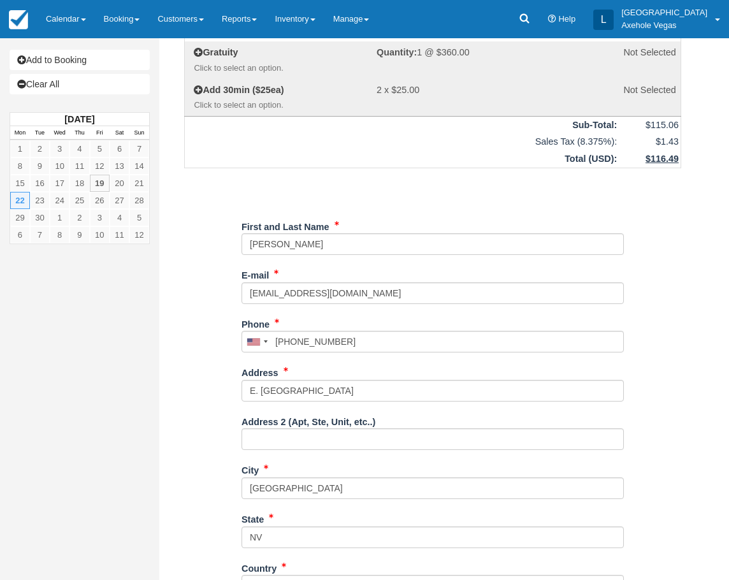
scroll to position [324, 0]
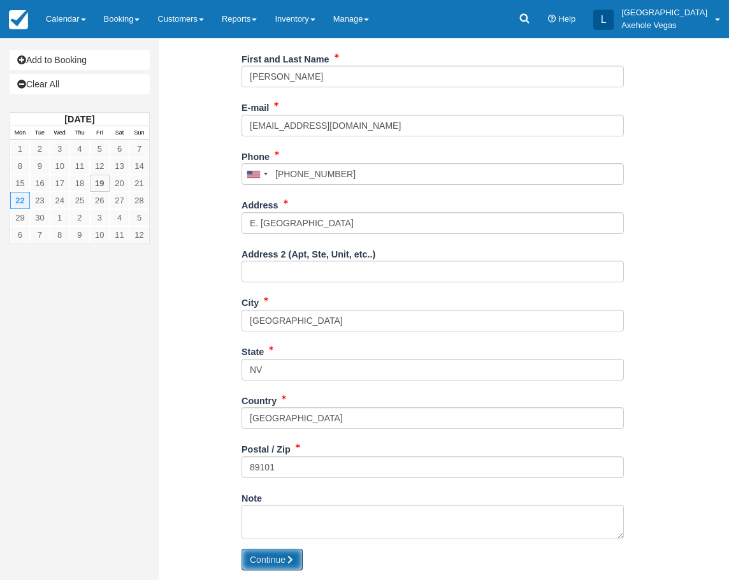
click at [280, 563] on button "Continue" at bounding box center [272, 560] width 61 height 22
type input "+17026255776"
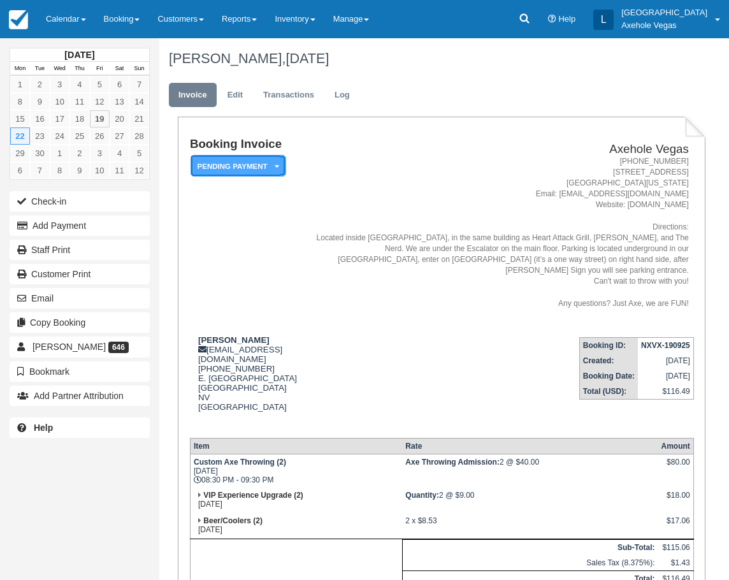
click at [270, 169] on em "Pending Payment" at bounding box center [239, 166] width 96 height 22
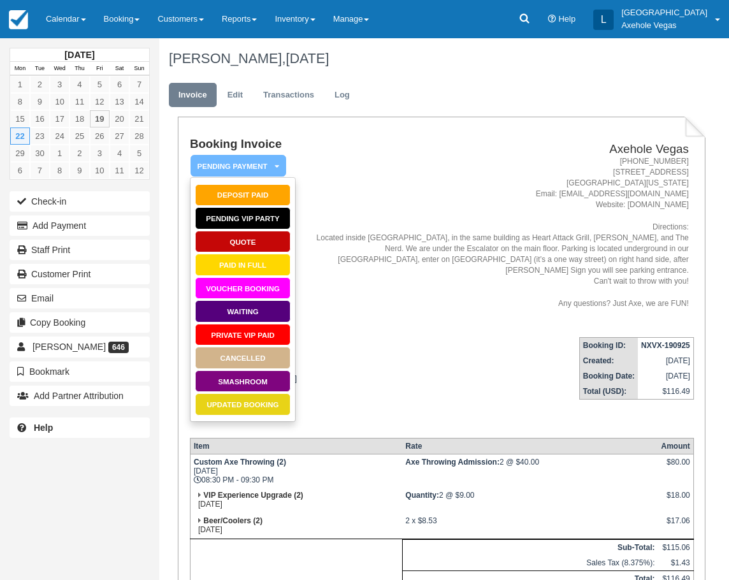
click at [385, 194] on address "1-888-876-9293 450 East Fremont Street, Suite 163 Las Vegas, Nevada 89101 Email…" at bounding box center [500, 232] width 377 height 153
click at [558, 279] on address "1-888-876-9293 450 East Fremont Street, Suite 163 Las Vegas, Nevada 89101 Email…" at bounding box center [500, 232] width 377 height 153
click at [412, 140] on td "Axehole Vegas 1-888-876-9293 450 East Fremont Street, Suite 163 Las Vegas, Neva…" at bounding box center [501, 232] width 388 height 189
click at [271, 156] on em "Pending Payment" at bounding box center [239, 166] width 96 height 22
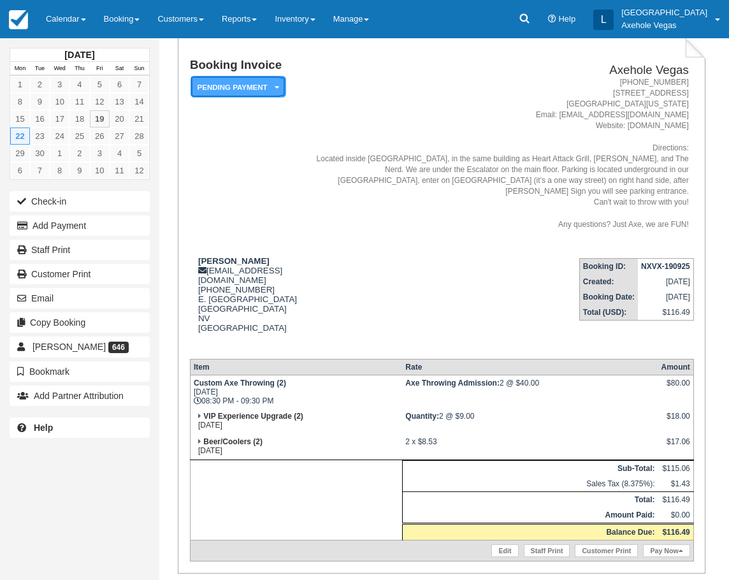
scroll to position [142, 0]
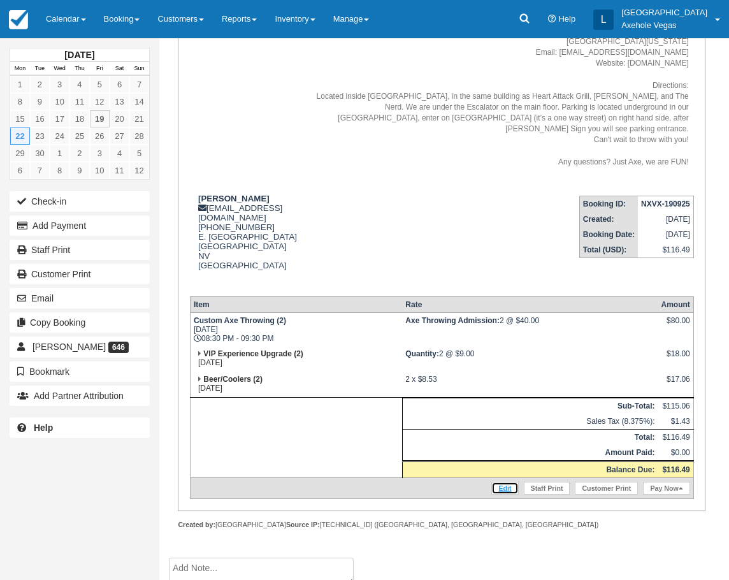
click at [505, 482] on link "Edit" at bounding box center [504, 488] width 27 height 13
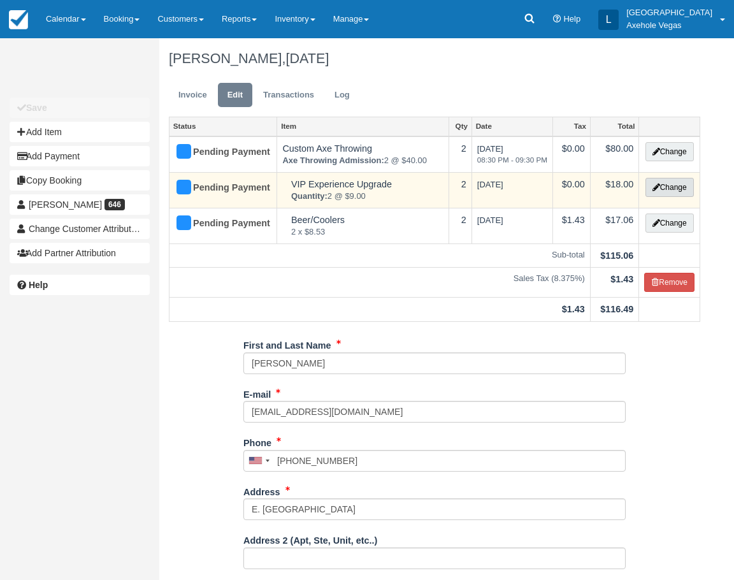
click at [654, 187] on icon "button" at bounding box center [657, 188] width 8 height 8
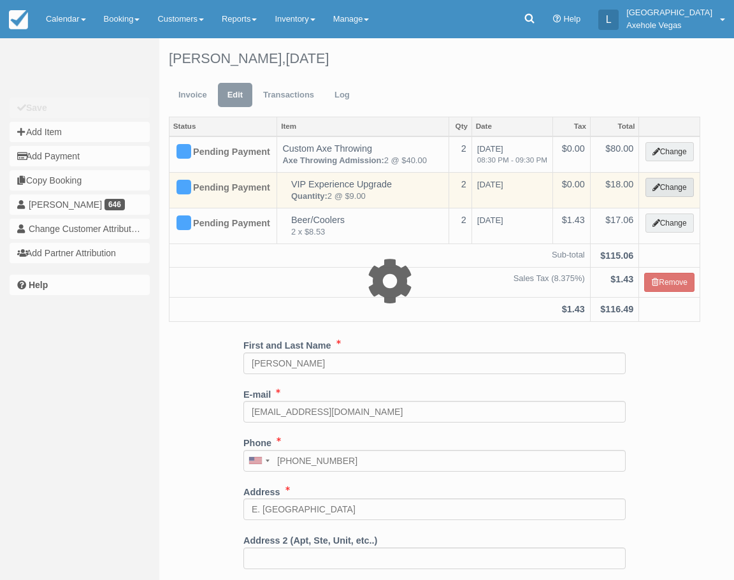
select select "3"
type input "18.00"
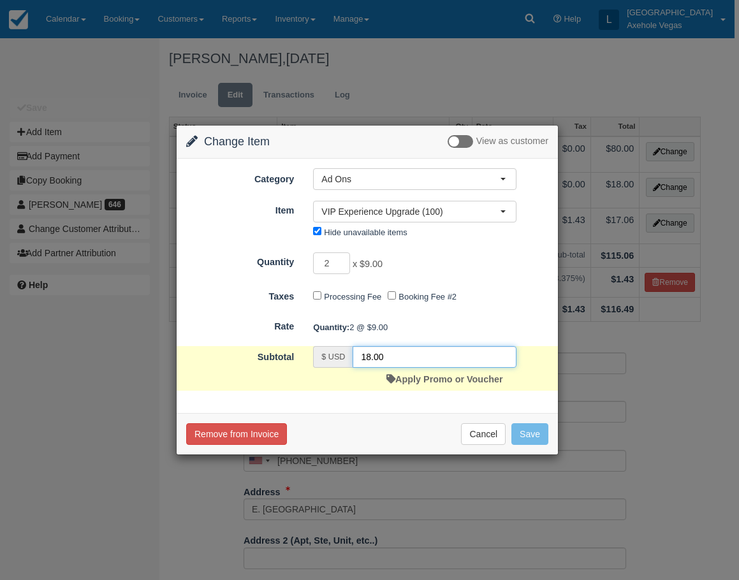
drag, startPoint x: 403, startPoint y: 356, endPoint x: 310, endPoint y: 357, distance: 92.4
click at [310, 357] on div "$ USD 18.00 Apply Promo or Voucher" at bounding box center [414, 368] width 222 height 45
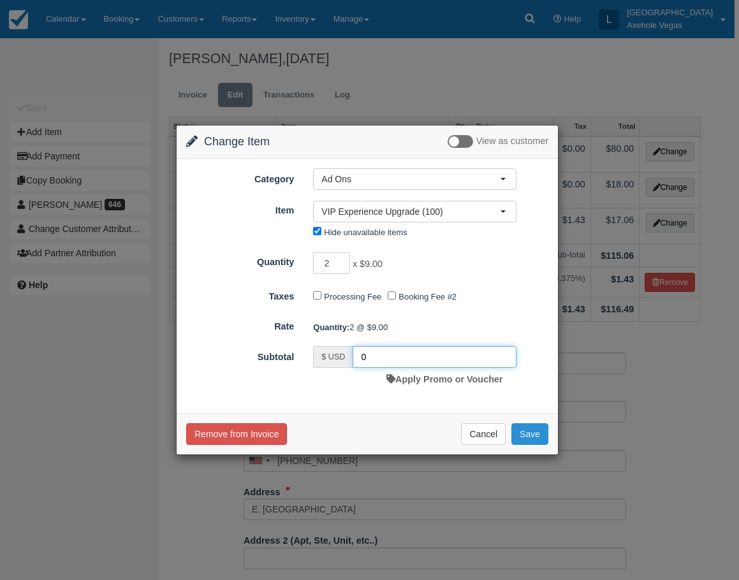
type input "0"
click at [533, 442] on button "Save" at bounding box center [529, 434] width 37 height 22
checkbox input "false"
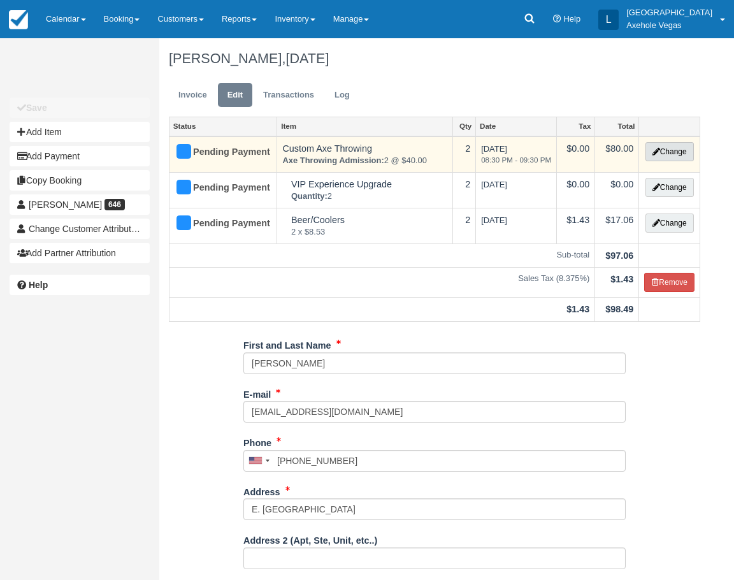
click at [665, 153] on button "Change" at bounding box center [670, 151] width 48 height 19
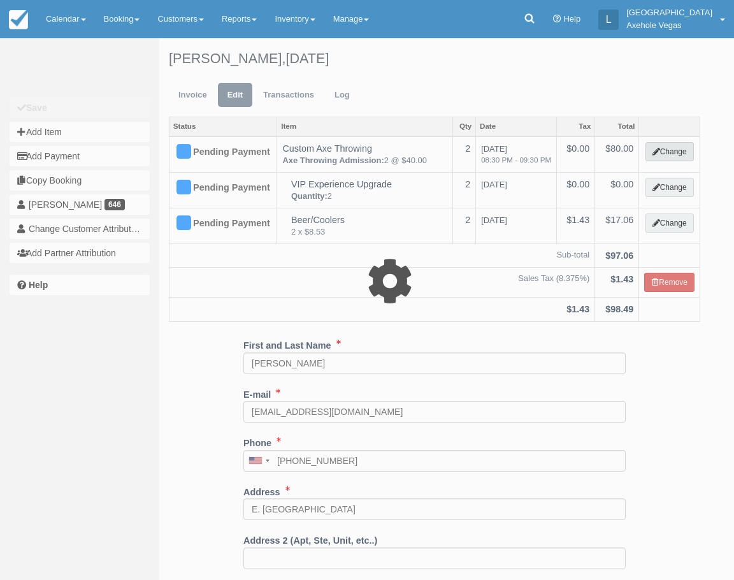
type input "80.00"
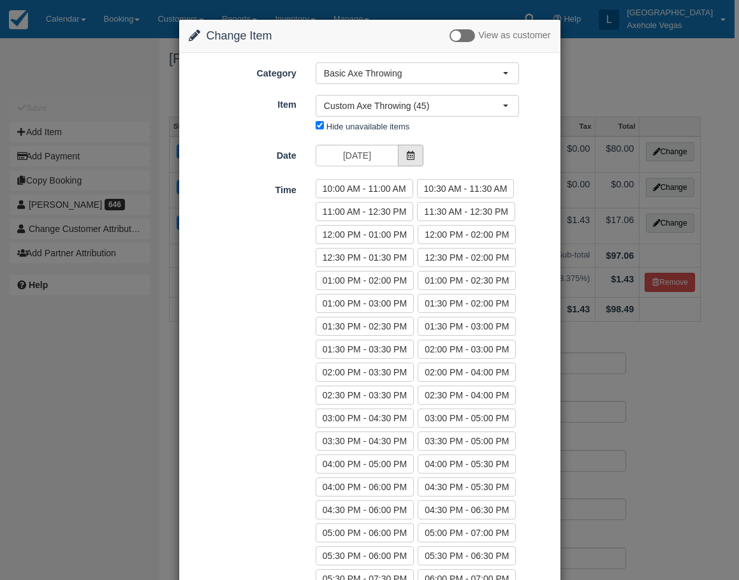
click at [413, 158] on span at bounding box center [410, 156] width 25 height 22
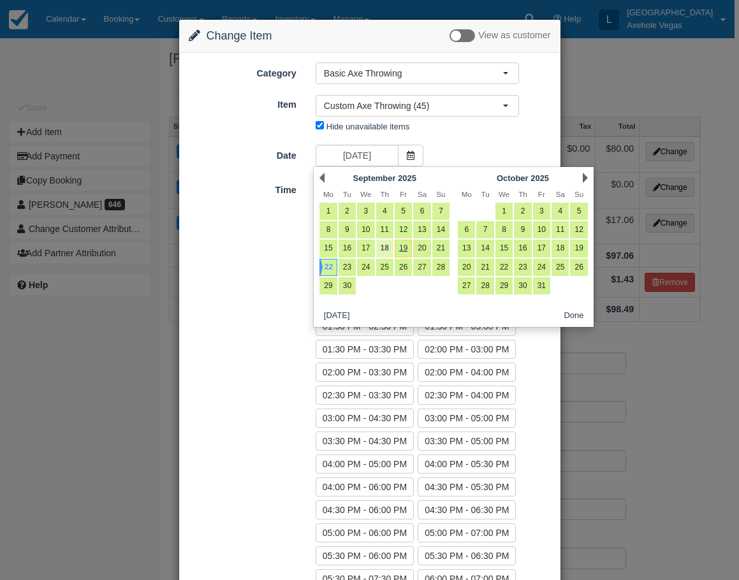
click at [387, 245] on link "18" at bounding box center [384, 248] width 17 height 17
type input "[DATE]"
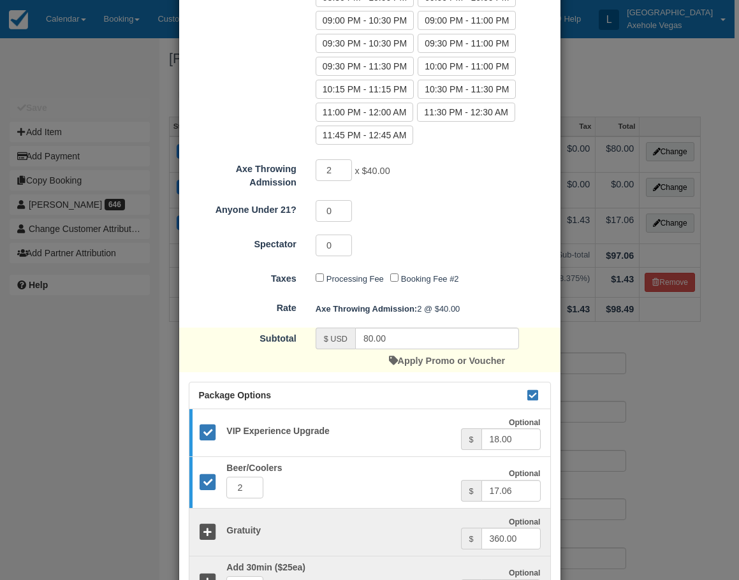
scroll to position [876, 0]
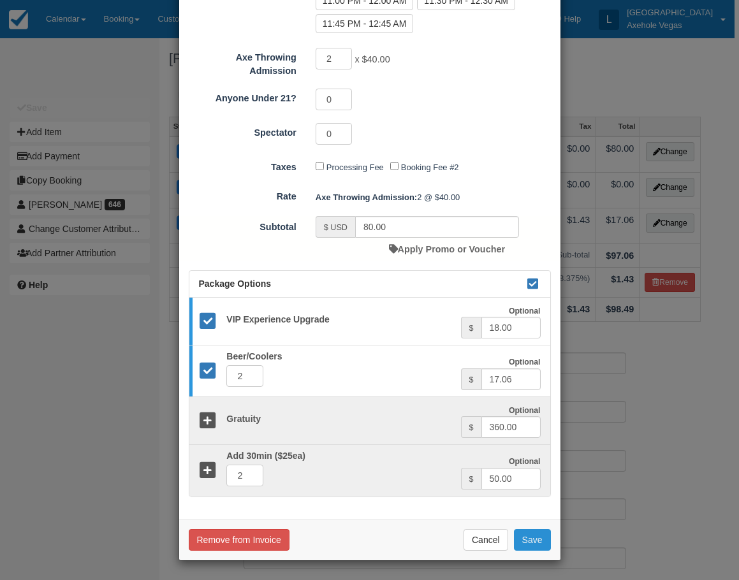
click at [526, 541] on button "Save" at bounding box center [532, 540] width 37 height 22
checkbox input "false"
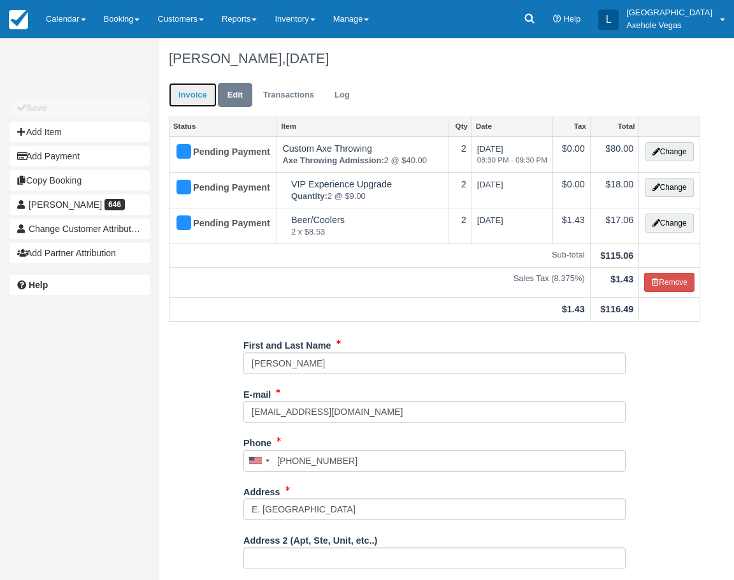
click at [186, 89] on link "Invoice" at bounding box center [193, 95] width 48 height 25
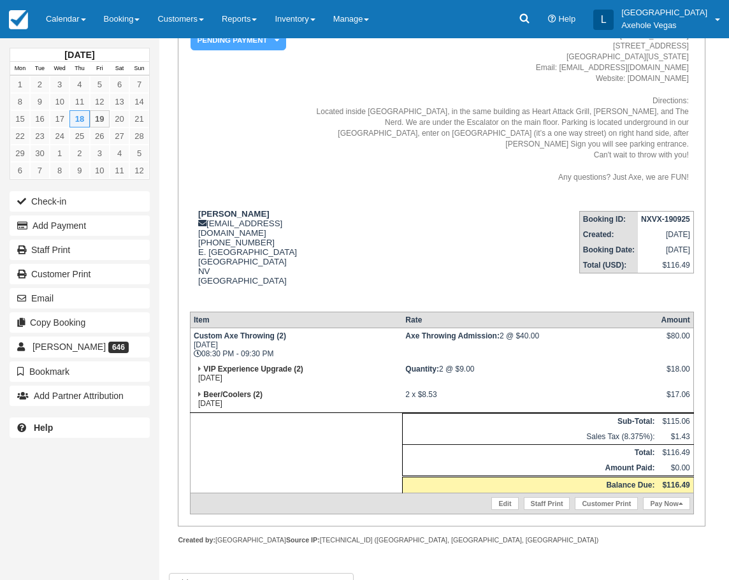
scroll to position [127, 0]
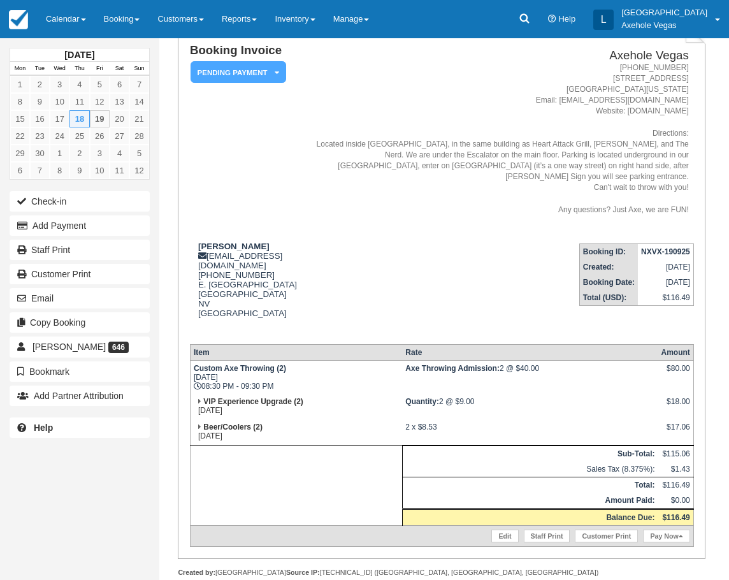
scroll to position [64, 0]
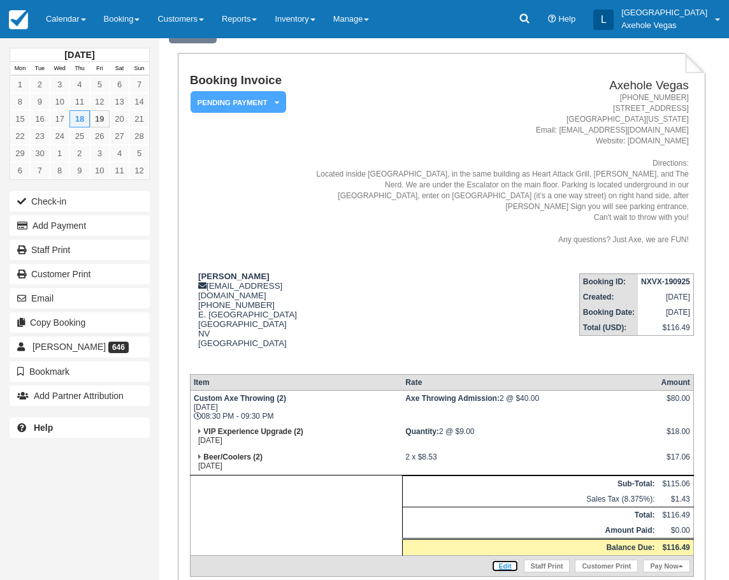
click at [503, 560] on link "Edit" at bounding box center [504, 566] width 27 height 13
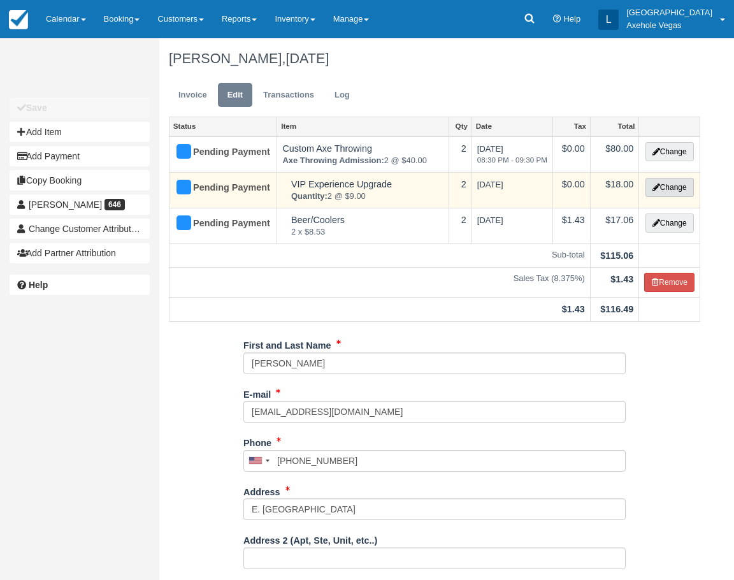
click at [667, 187] on button "Change" at bounding box center [670, 187] width 48 height 19
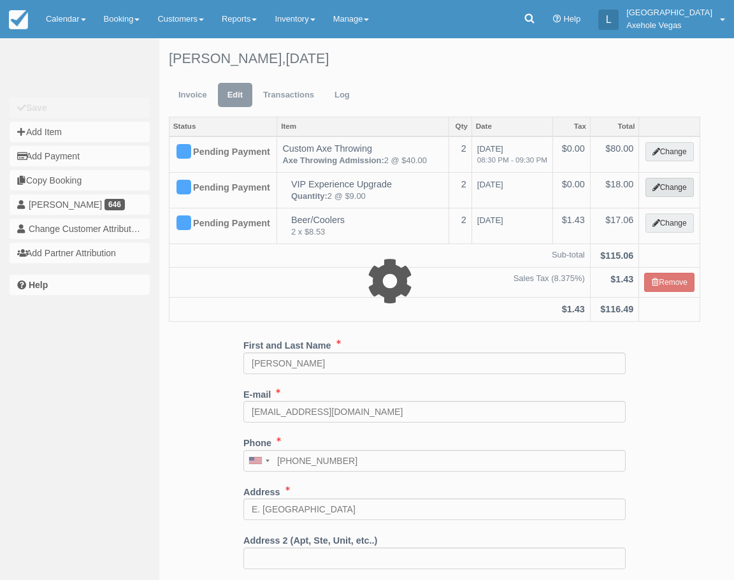
select select "3"
type input "18.00"
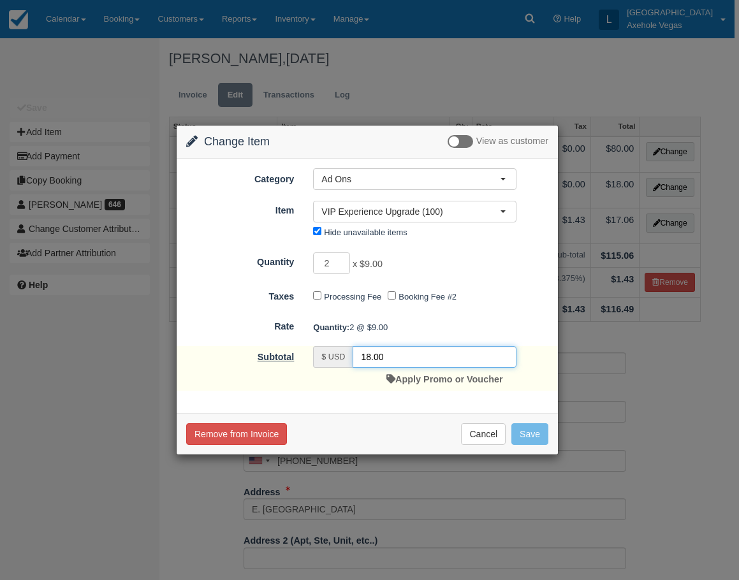
drag, startPoint x: 423, startPoint y: 353, endPoint x: 280, endPoint y: 357, distance: 143.5
click at [280, 357] on div "Subtotal $ USD 18.00 Apply Promo or Voucher" at bounding box center [367, 368] width 381 height 45
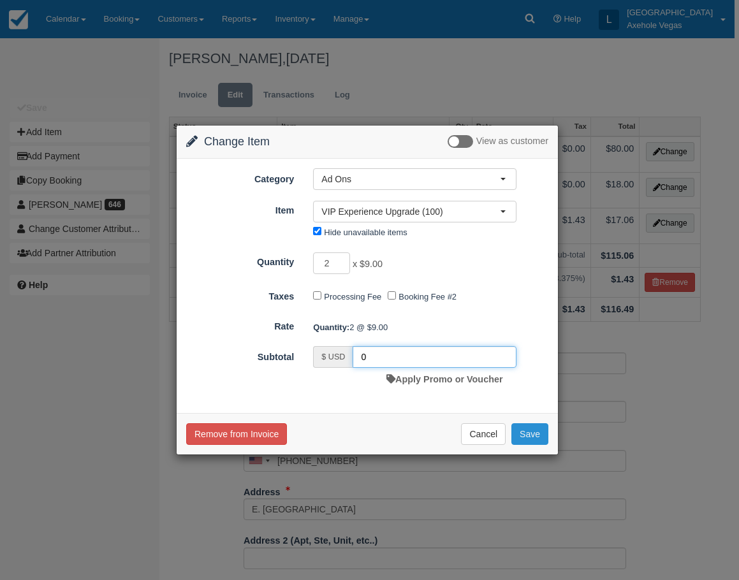
type input "0"
click at [527, 437] on button "Save" at bounding box center [529, 434] width 37 height 22
checkbox input "false"
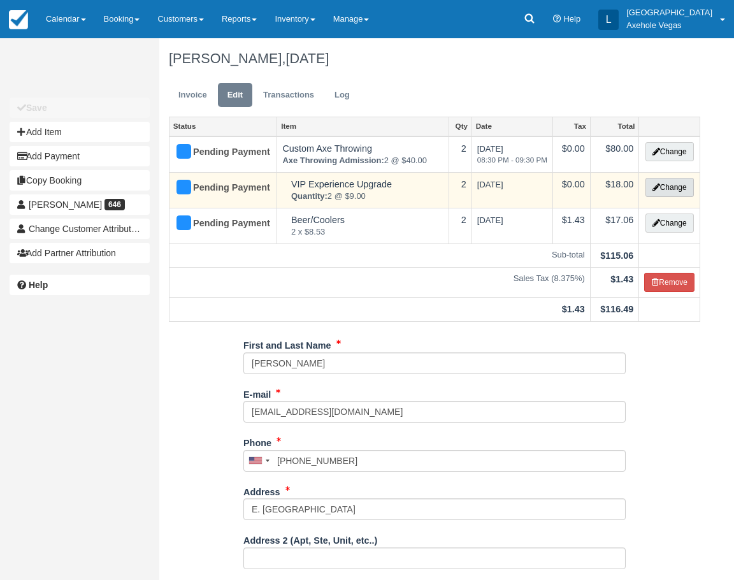
click at [667, 192] on button "Change" at bounding box center [670, 187] width 48 height 19
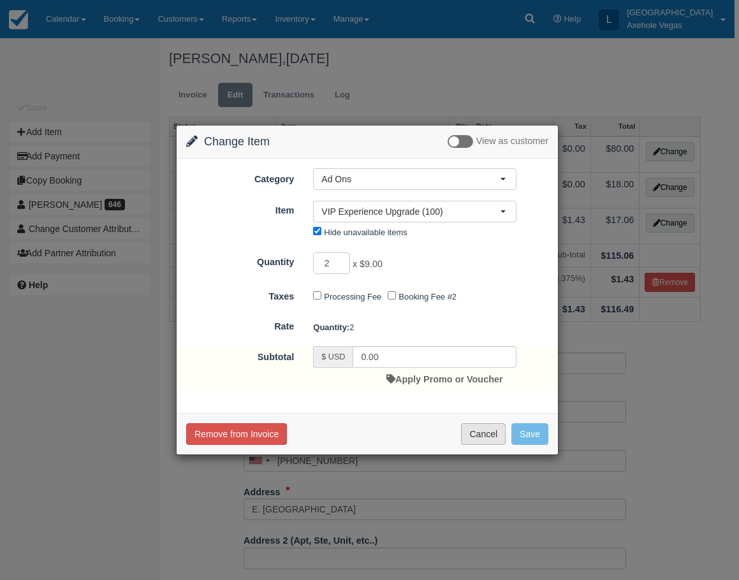
click at [492, 436] on button "Cancel" at bounding box center [483, 434] width 45 height 22
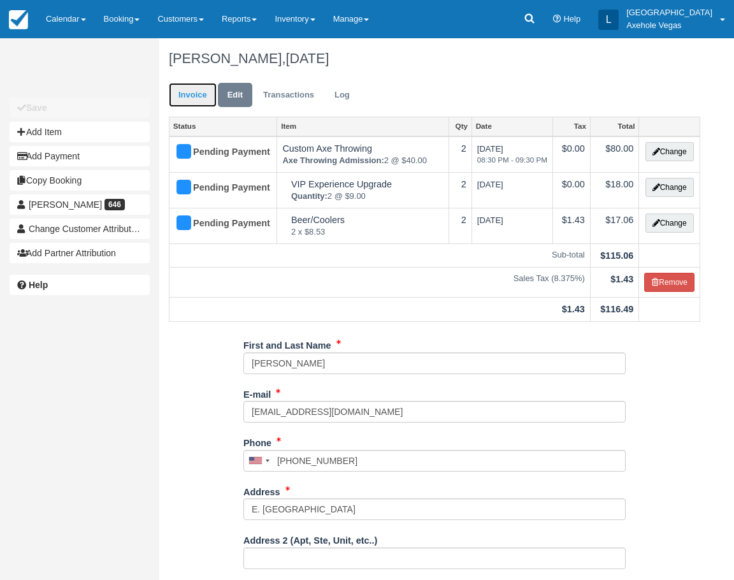
click at [190, 84] on link "Invoice" at bounding box center [193, 95] width 48 height 25
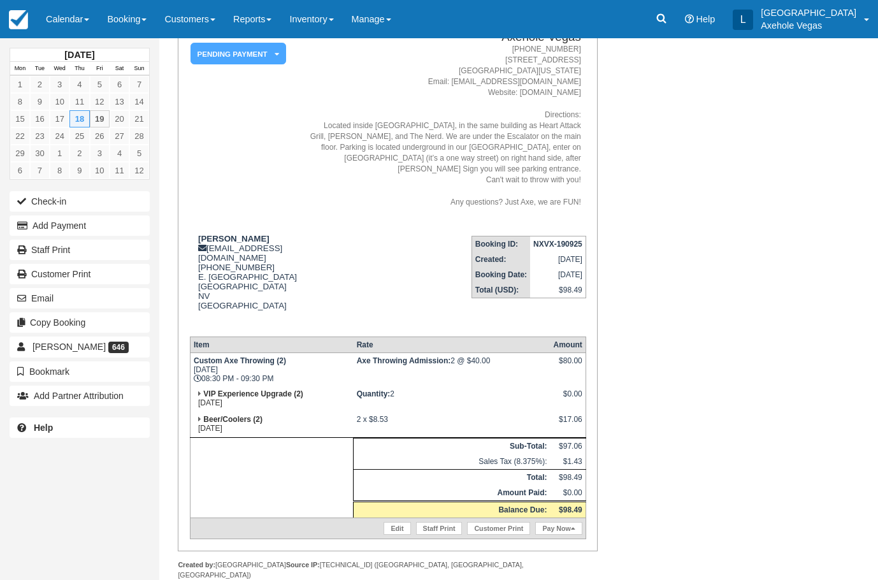
scroll to position [119, 0]
